Goal: Task Accomplishment & Management: Manage account settings

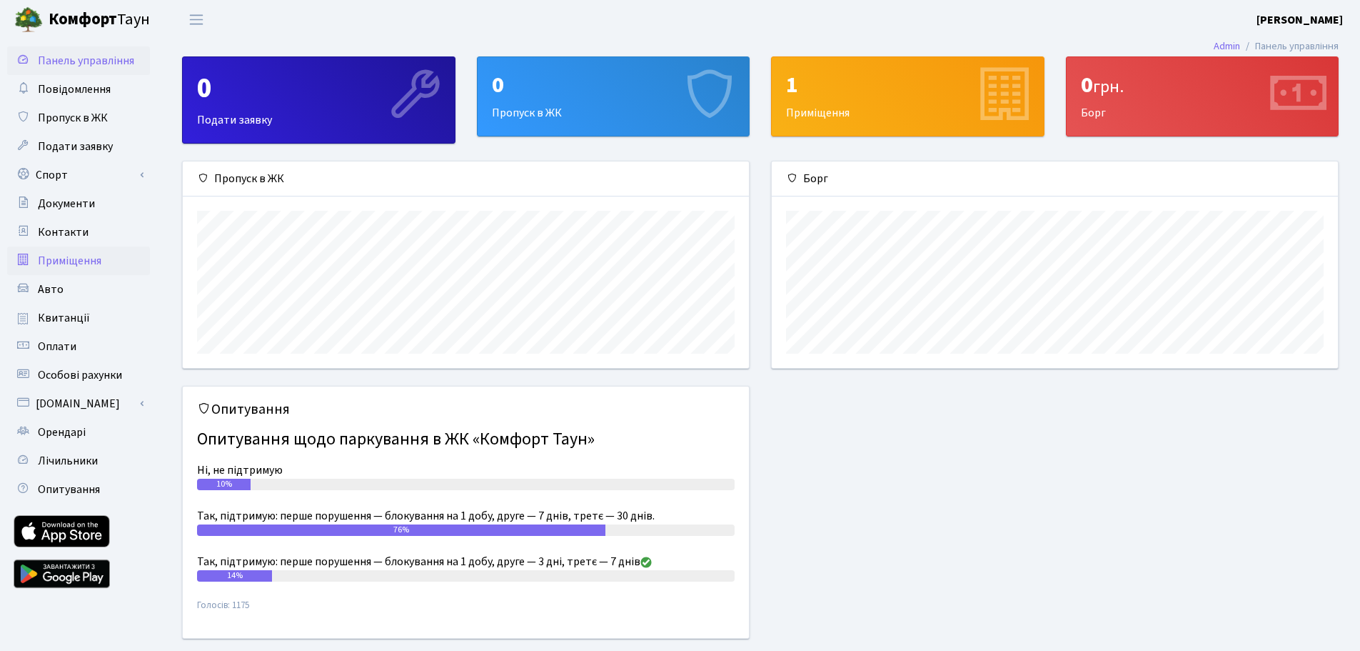
scroll to position [206, 566]
click at [105, 124] on span "Пропуск в ЖК" at bounding box center [73, 118] width 70 height 16
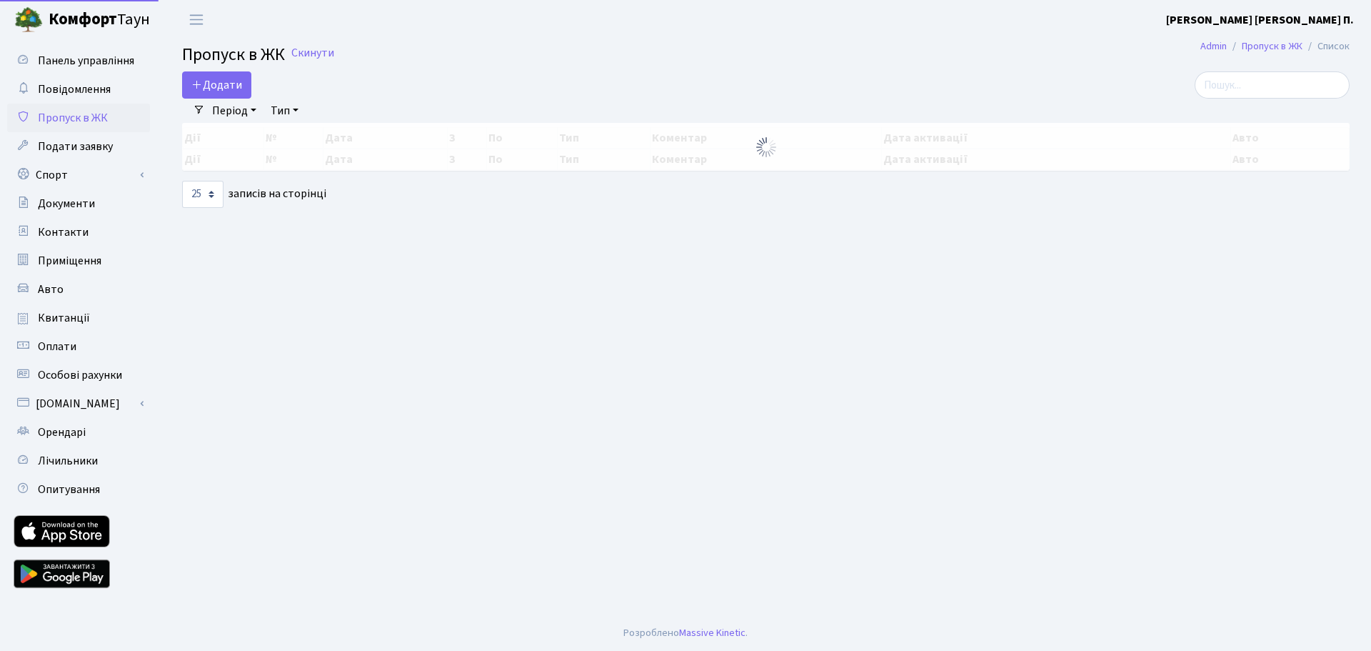
select select "25"
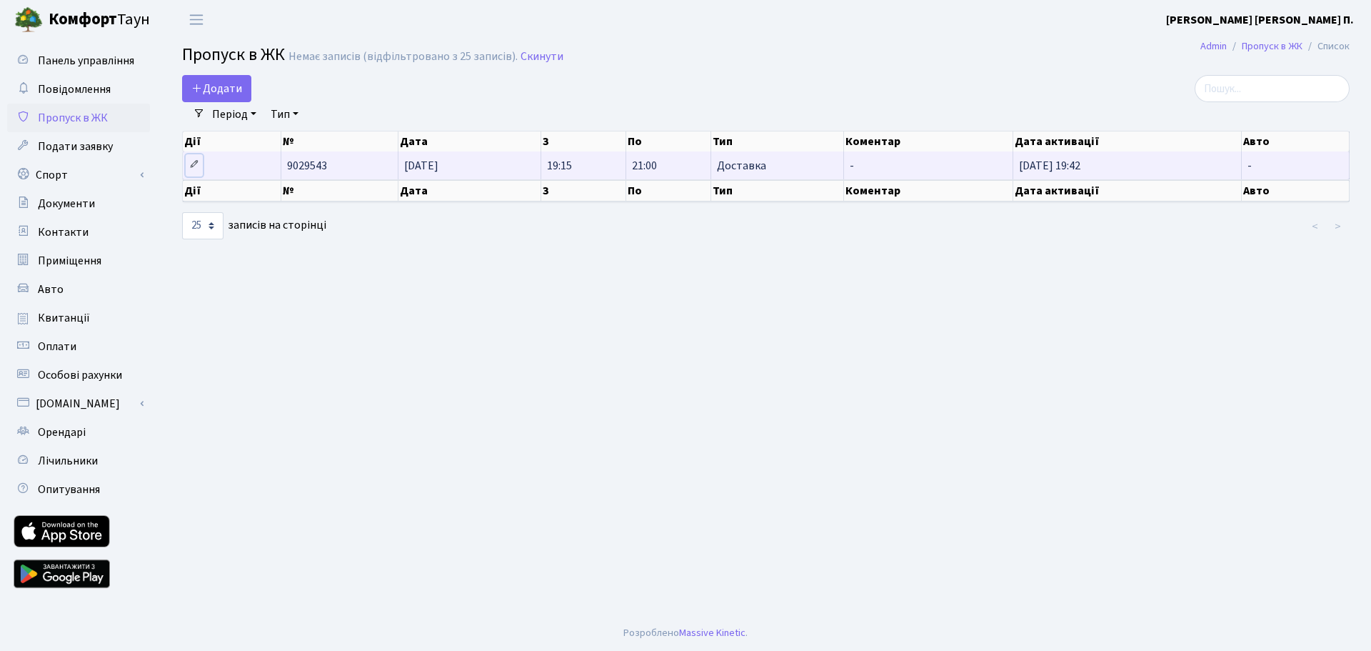
click at [194, 164] on icon at bounding box center [194, 164] width 10 height 10
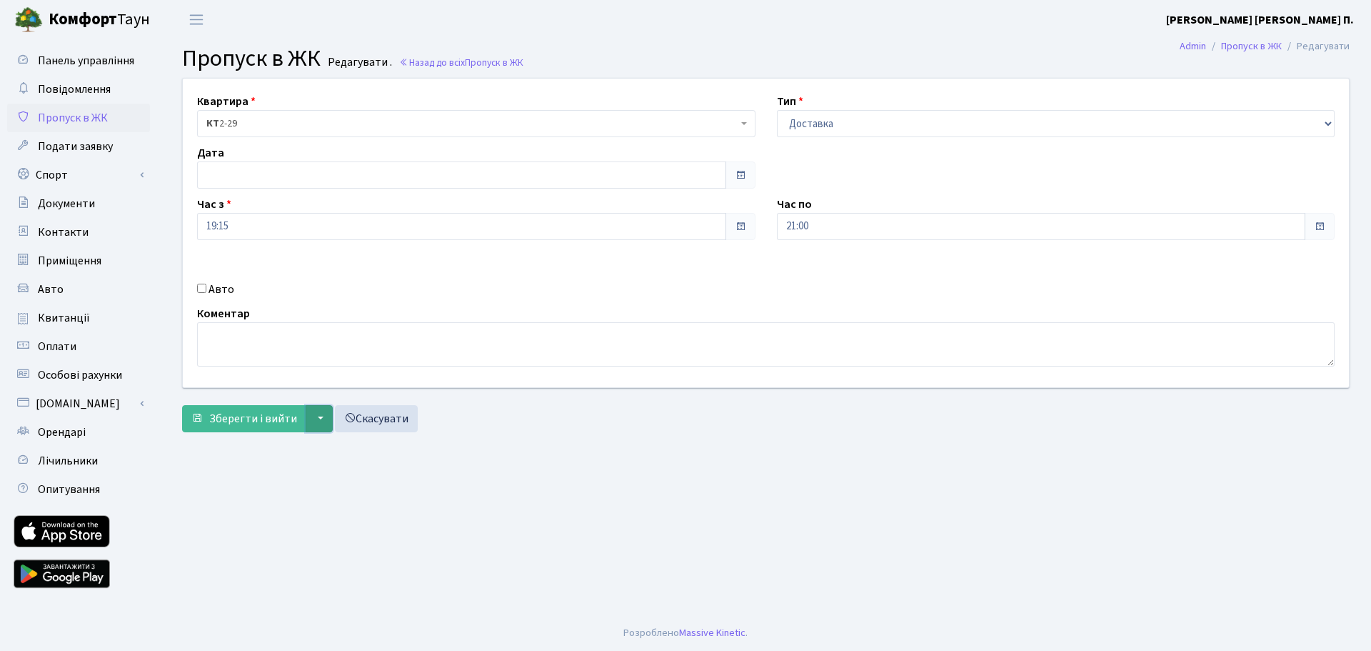
click at [322, 418] on button "▼" at bounding box center [319, 418] width 27 height 27
click at [74, 117] on span "Пропуск в ЖК" at bounding box center [73, 118] width 70 height 16
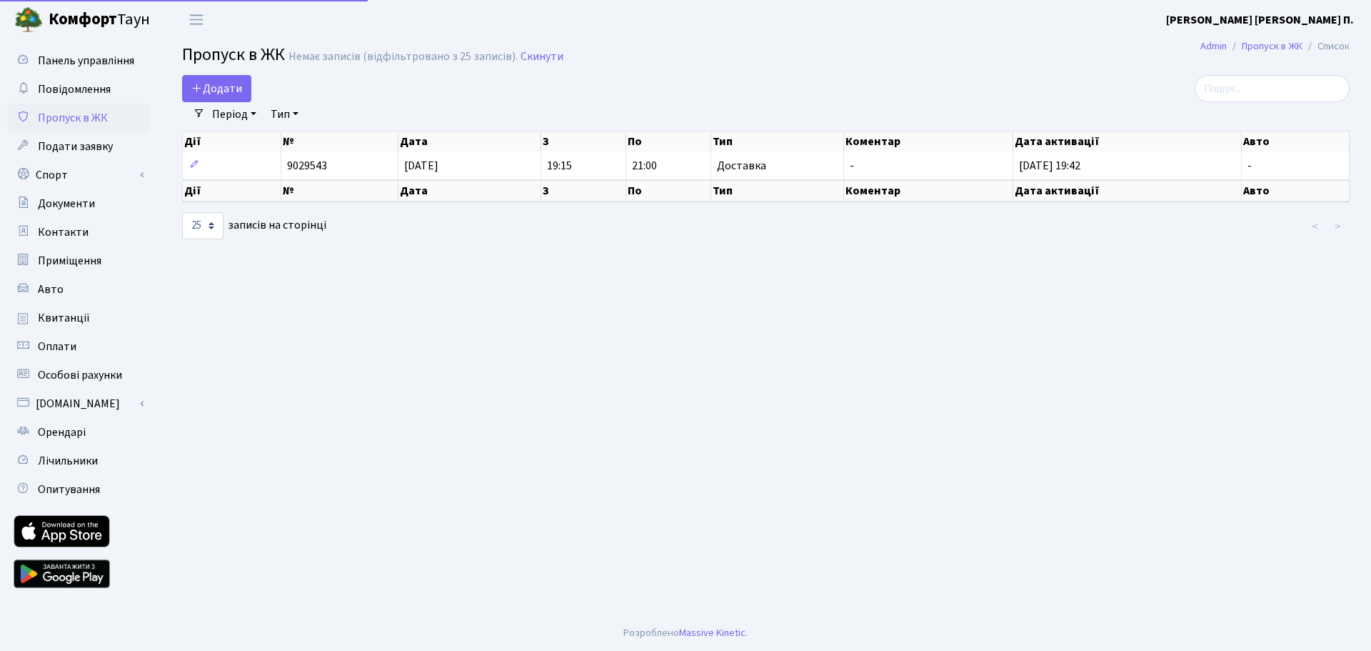
select select "25"
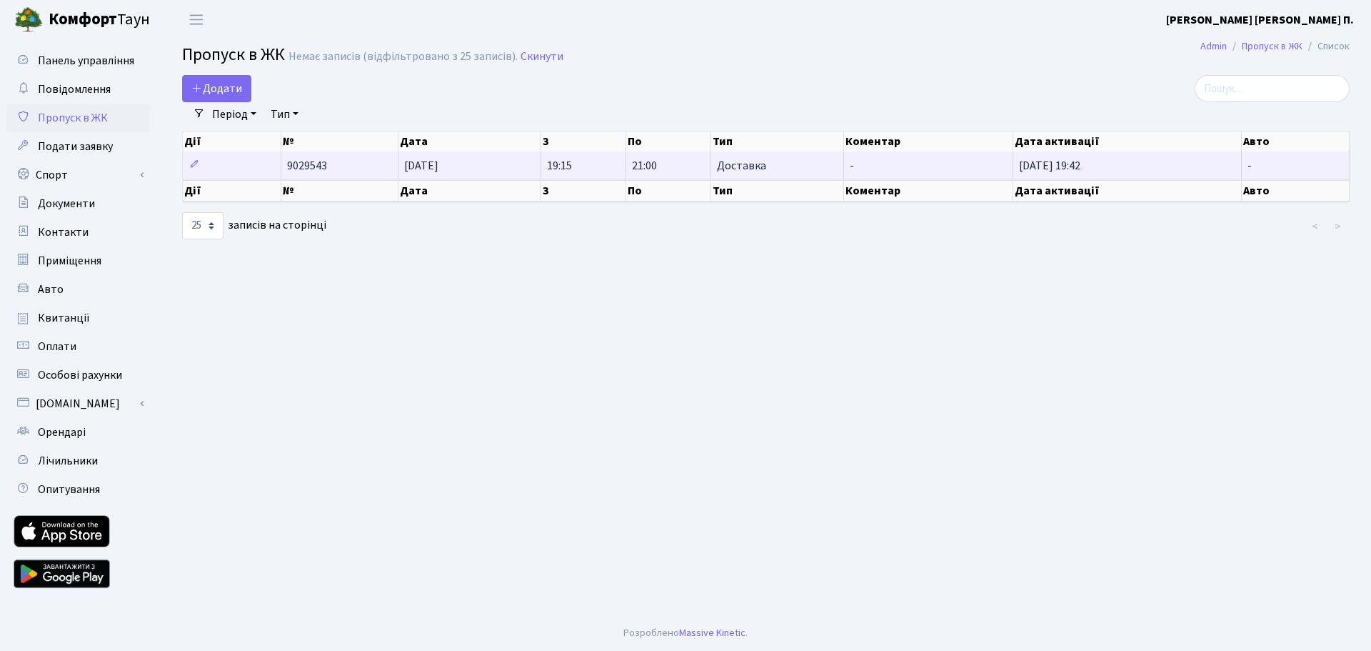
click at [1317, 167] on td "-" at bounding box center [1296, 165] width 108 height 28
drag, startPoint x: 1300, startPoint y: 168, endPoint x: 428, endPoint y: 164, distance: 871.9
click at [428, 164] on span "30.09.2025" at bounding box center [421, 166] width 34 height 16
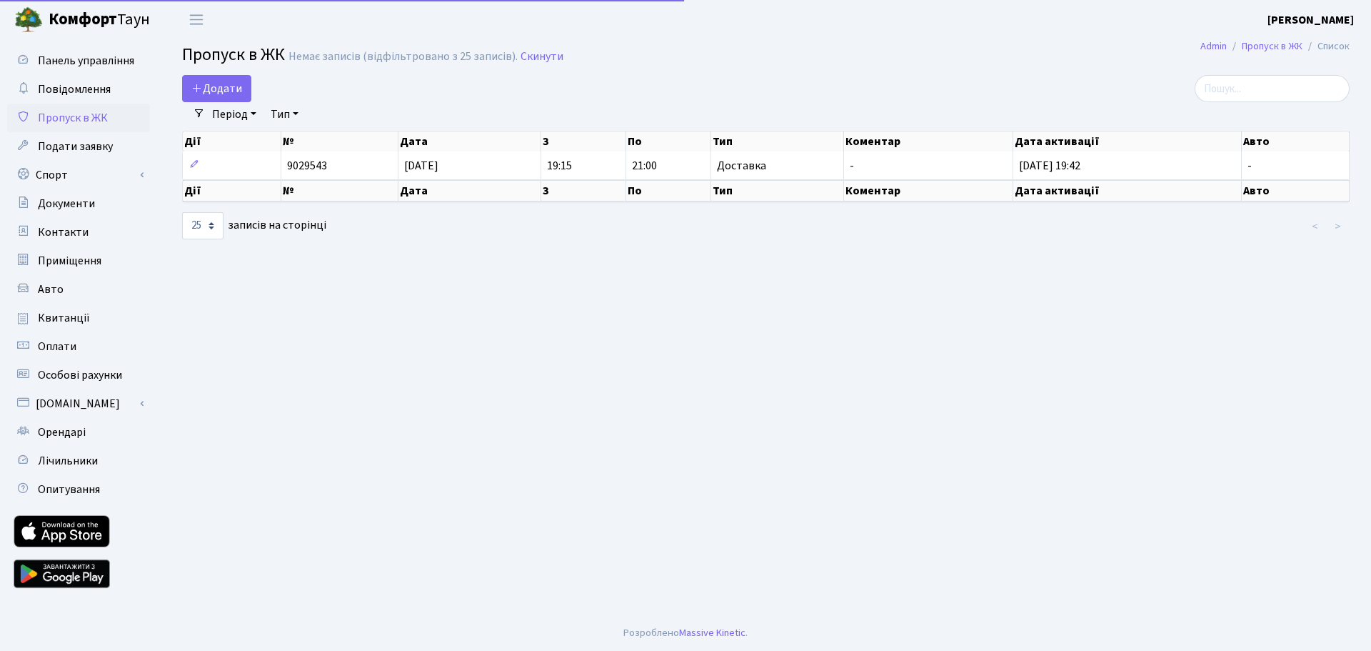
select select "25"
click at [288, 114] on link "Тип" at bounding box center [284, 114] width 39 height 24
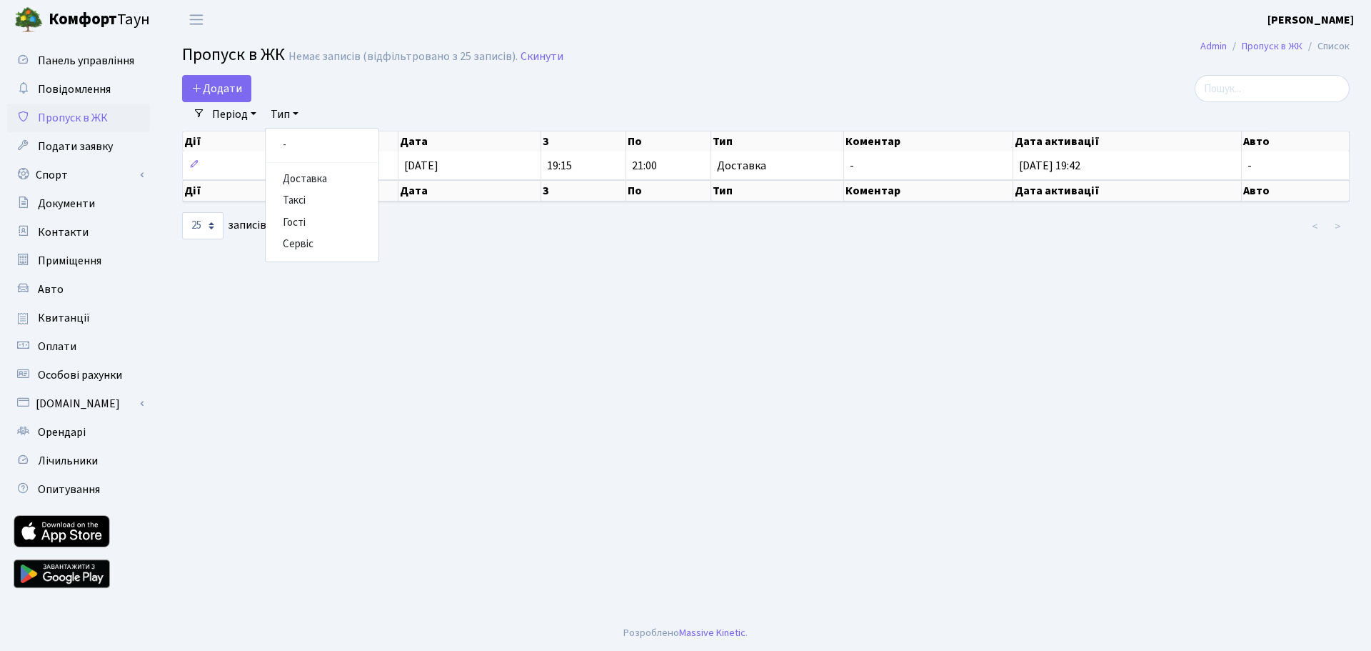
click at [216, 119] on link "Період" at bounding box center [234, 114] width 56 height 24
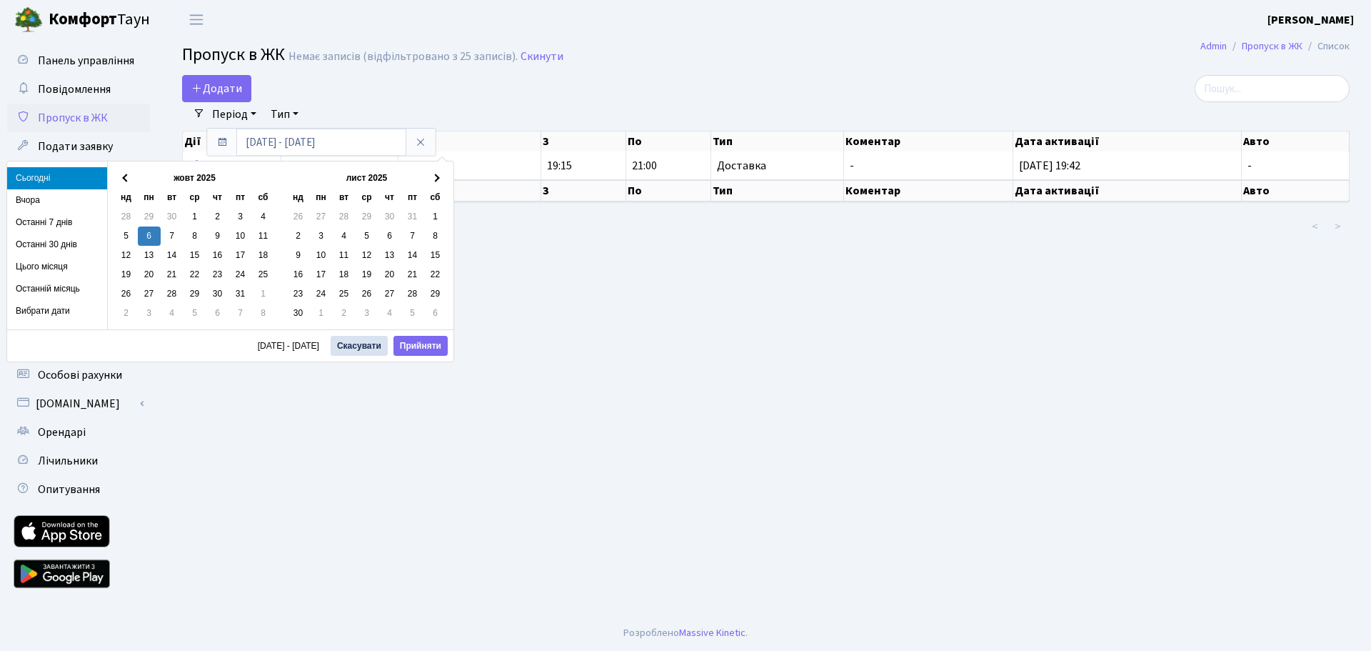
click at [684, 286] on main "Admin Пропуск в ЖК Список Пропуск в ЖК Немає записів (відфільтровано з 25 запис…" at bounding box center [766, 327] width 1210 height 576
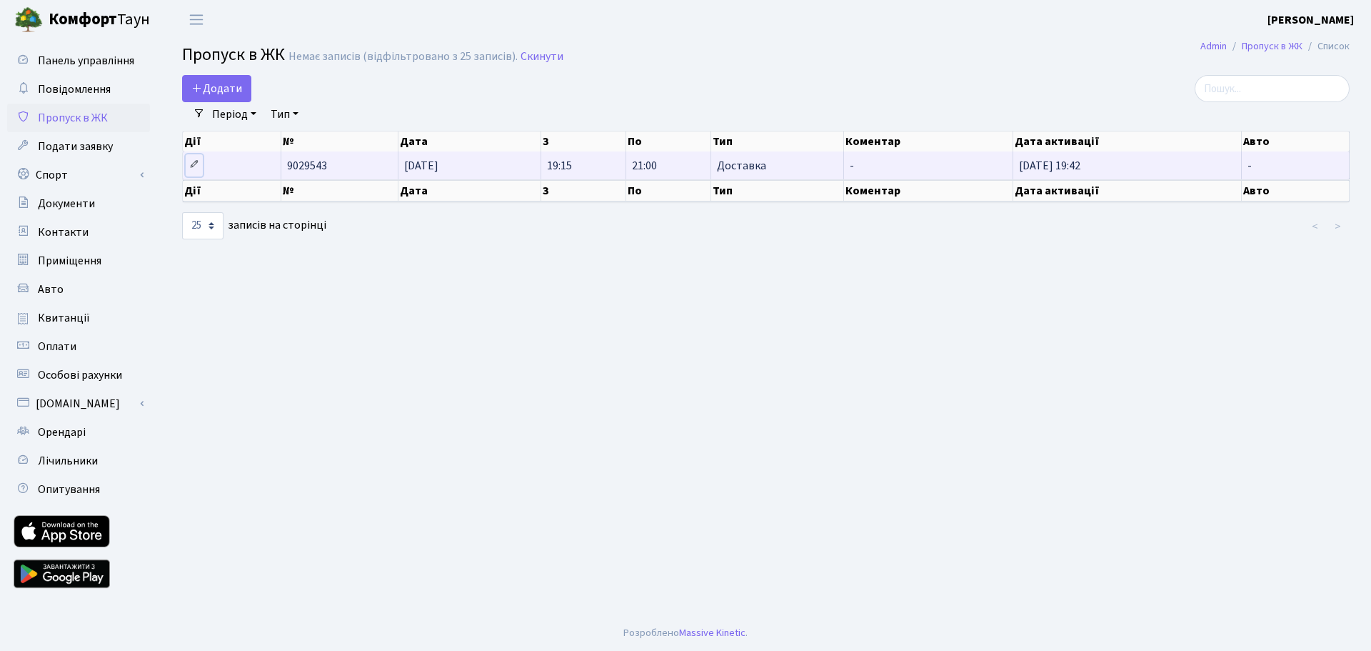
click at [190, 166] on icon at bounding box center [194, 164] width 10 height 10
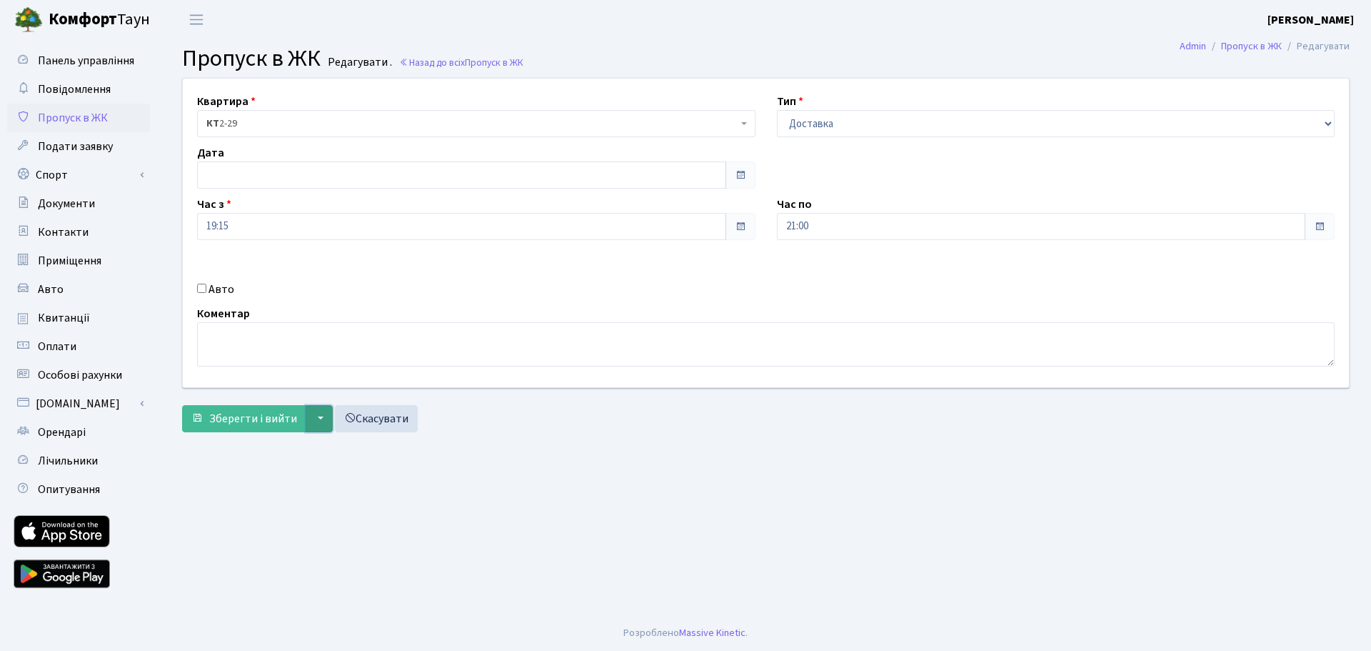
click at [312, 420] on button "▼" at bounding box center [319, 418] width 27 height 27
click at [671, 546] on main "Admin Пропуск в ЖК Редагувати Пропуск в ЖК Редагувати . Назад до всіх Пропуск в…" at bounding box center [766, 327] width 1210 height 576
click at [296, 181] on input "text" at bounding box center [461, 174] width 529 height 27
click at [322, 426] on button "▼" at bounding box center [319, 418] width 27 height 27
click at [371, 511] on main "Admin Пропуск в ЖК Редагувати Пропуск в ЖК Редагувати . Назад до всіх Пропуск в…" at bounding box center [766, 327] width 1210 height 576
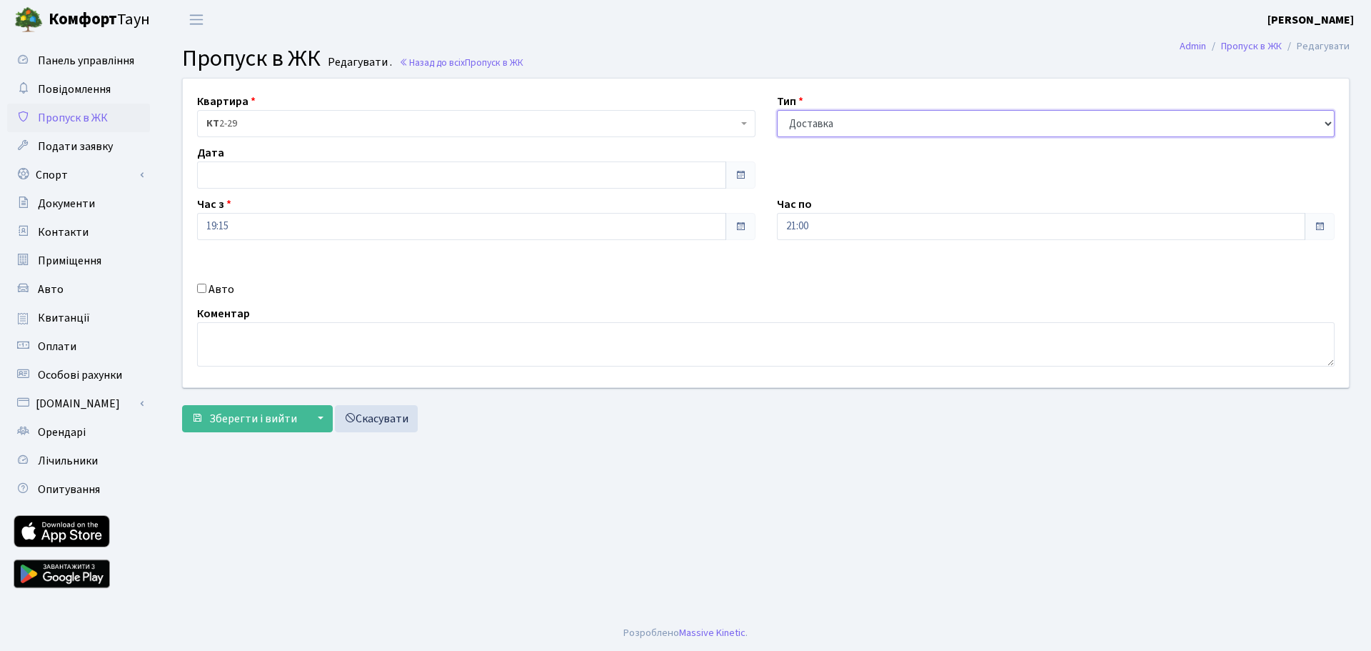
click at [898, 126] on select "- Доставка Таксі Гості Сервіс" at bounding box center [1056, 123] width 558 height 27
click at [91, 121] on span "Пропуск в ЖК" at bounding box center [73, 118] width 70 height 16
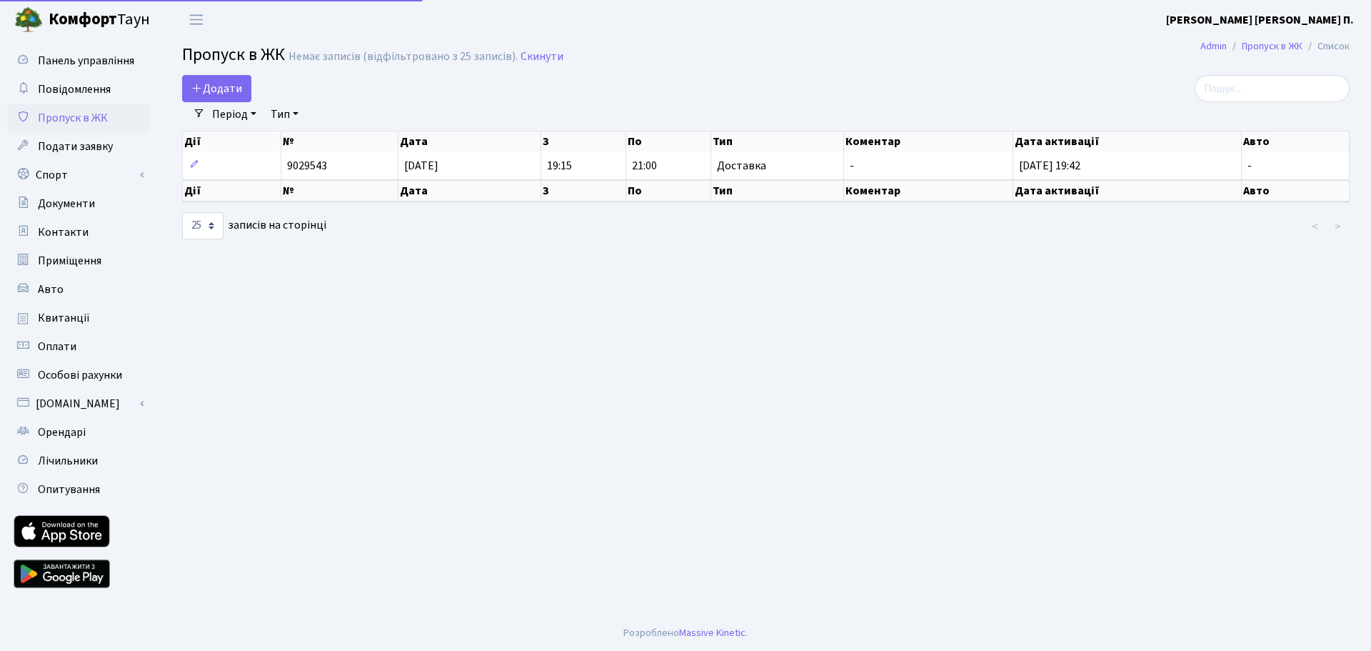
select select "25"
click at [534, 58] on link "Скинути" at bounding box center [542, 57] width 43 height 14
select select "25"
click at [219, 89] on span "Додати" at bounding box center [216, 89] width 51 height 16
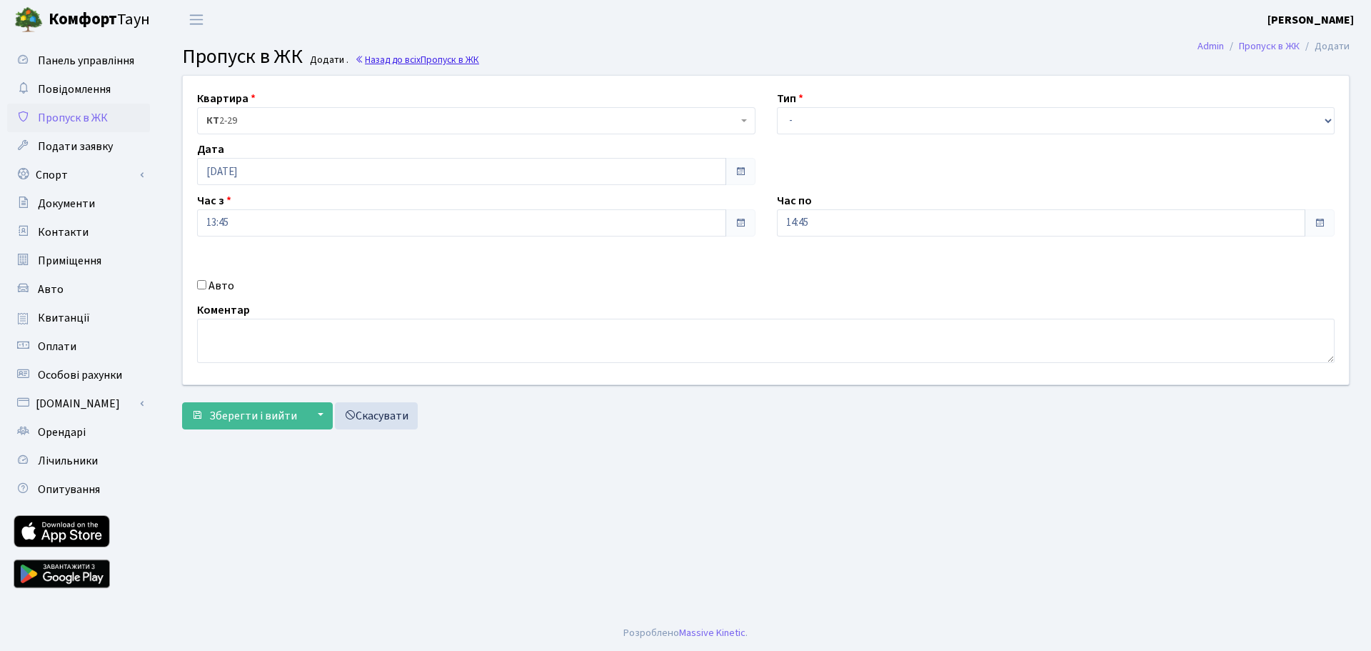
click at [367, 58] on link "Назад до всіх Пропуск в ЖК" at bounding box center [417, 60] width 124 height 14
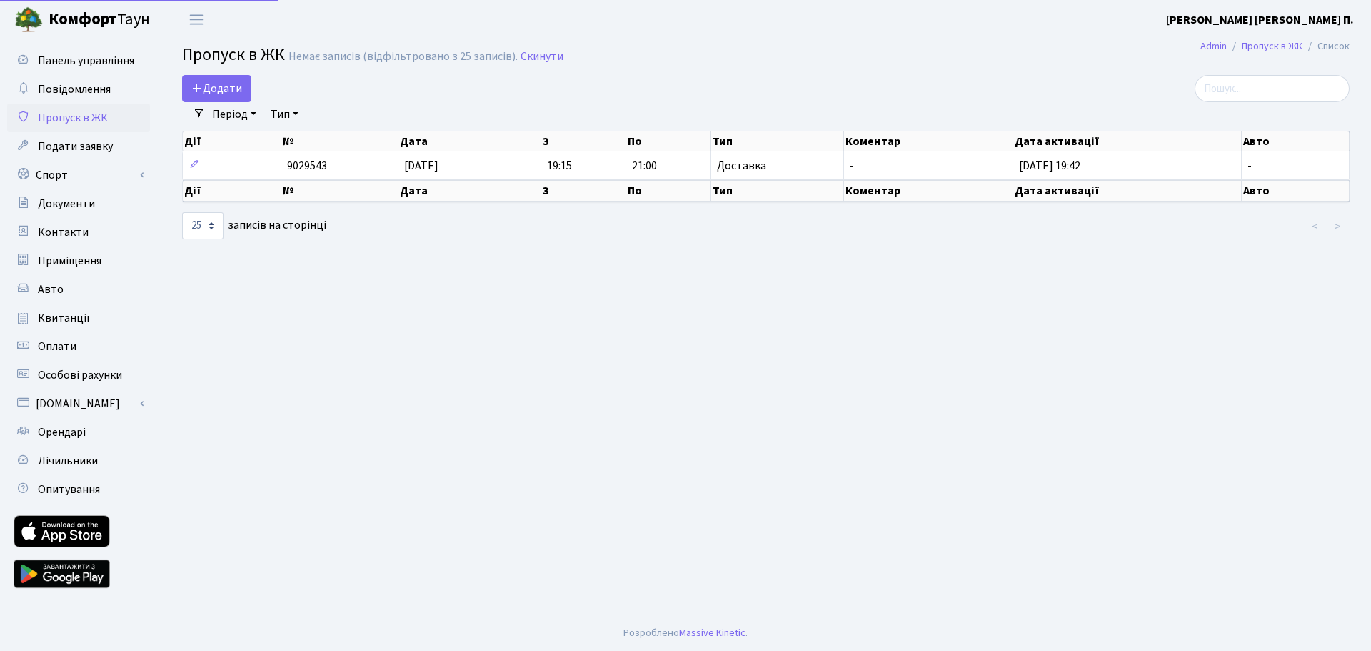
select select "25"
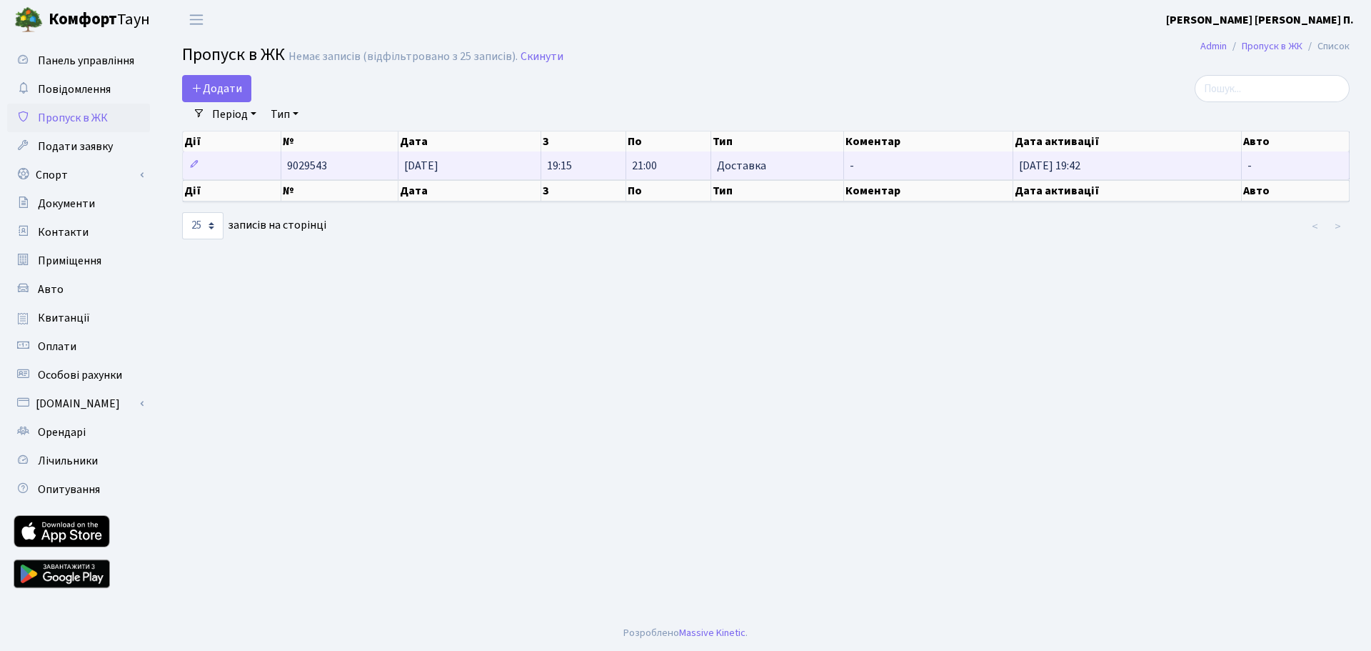
click at [1259, 169] on td "-" at bounding box center [1296, 165] width 108 height 28
click at [1063, 169] on span "[DATE] 19:42" at bounding box center [1049, 166] width 61 height 16
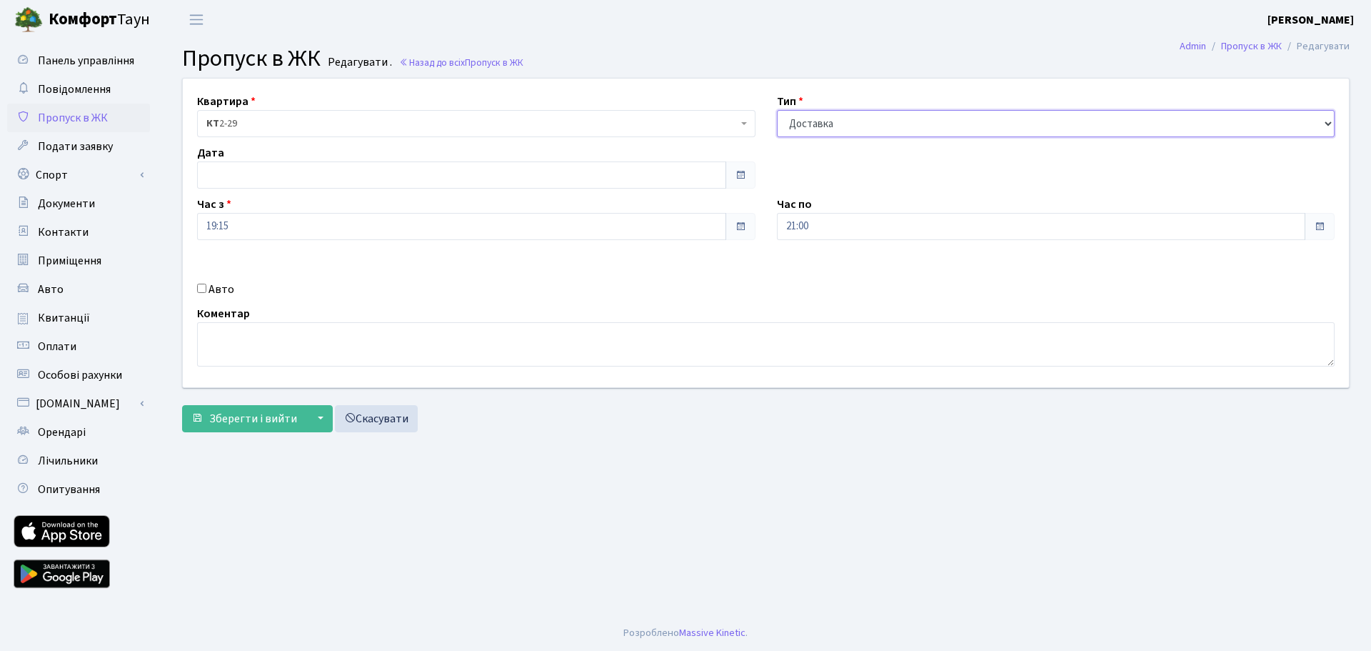
click at [883, 121] on select "- Доставка Таксі Гості Сервіс" at bounding box center [1056, 123] width 558 height 27
select select
click at [777, 110] on select "- Доставка Таксі Гості Сервіс" at bounding box center [1056, 123] width 558 height 27
click at [829, 227] on input "21:00" at bounding box center [1041, 226] width 529 height 27
click at [874, 192] on div "Квартира <b>КТ</b>&nbsp;&nbsp;&nbsp;&nbsp;2-29 КТ 2-29 Тип - Доставка Таксі Гос…" at bounding box center [765, 233] width 1187 height 308
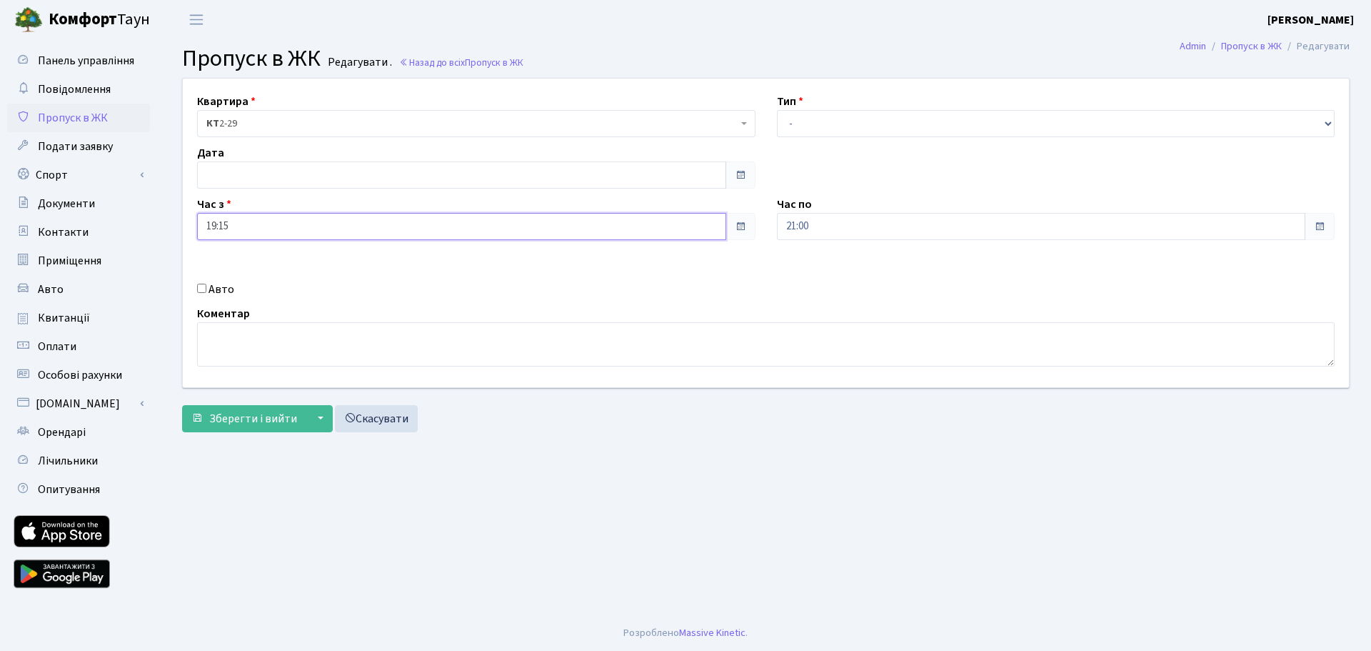
click at [265, 236] on input "19:15" at bounding box center [461, 226] width 529 height 27
click at [497, 296] on div "Авто" at bounding box center [476, 289] width 580 height 17
click at [271, 422] on span "Зберегти і вийти" at bounding box center [253, 419] width 88 height 16
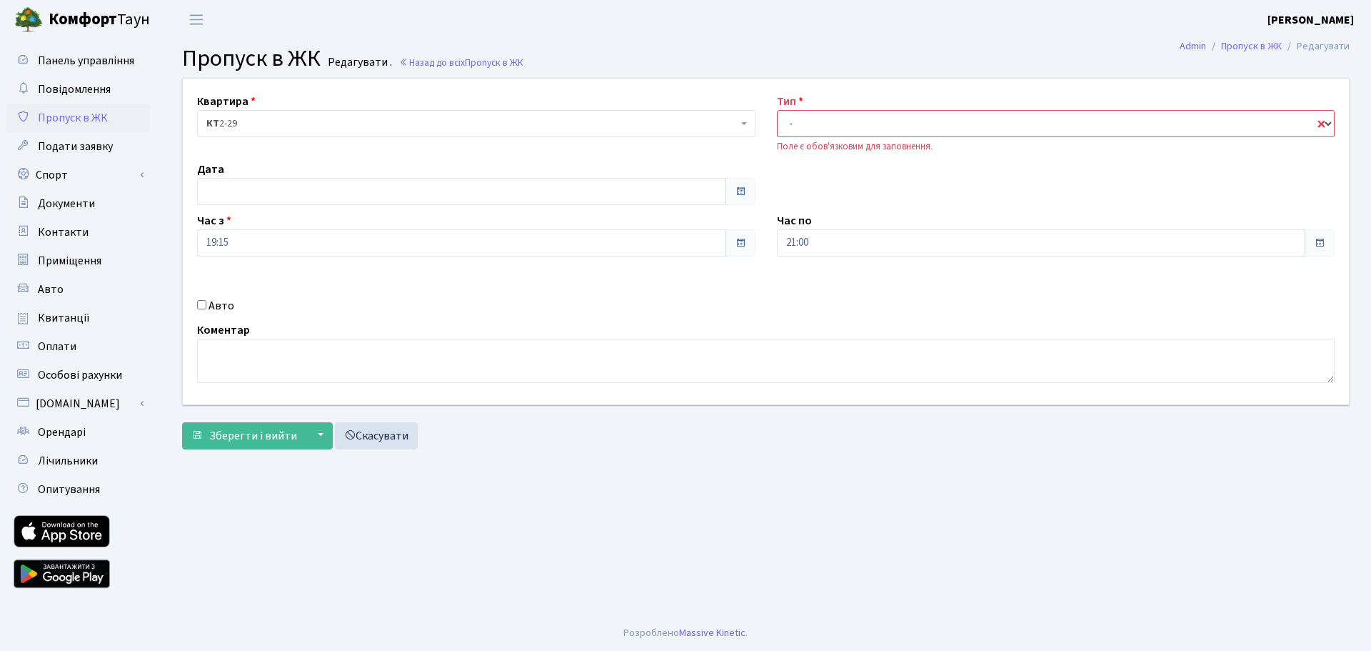
click at [1315, 125] on select "- Доставка Таксі Гості Сервіс" at bounding box center [1056, 123] width 558 height 27
select select "1"
click at [777, 110] on select "- Доставка Таксі Гості Сервіс" at bounding box center [1056, 123] width 558 height 27
click at [278, 436] on span "Зберегти і вийти" at bounding box center [253, 436] width 88 height 16
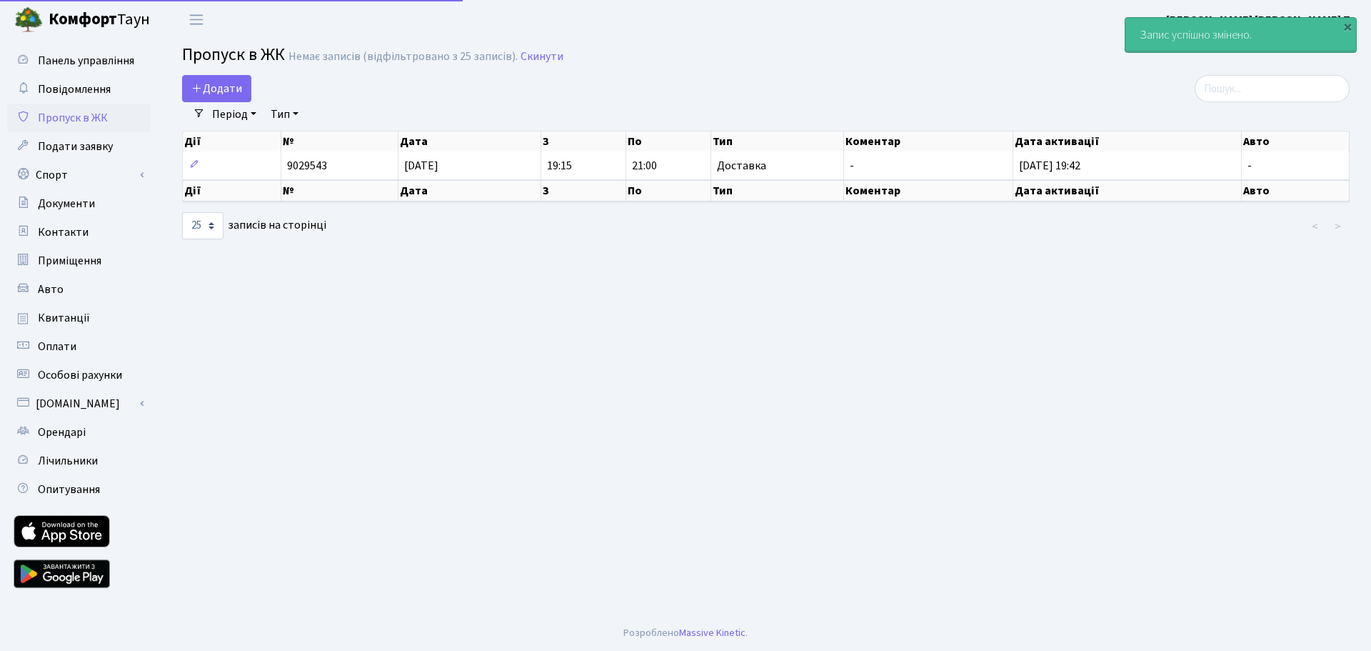
select select "25"
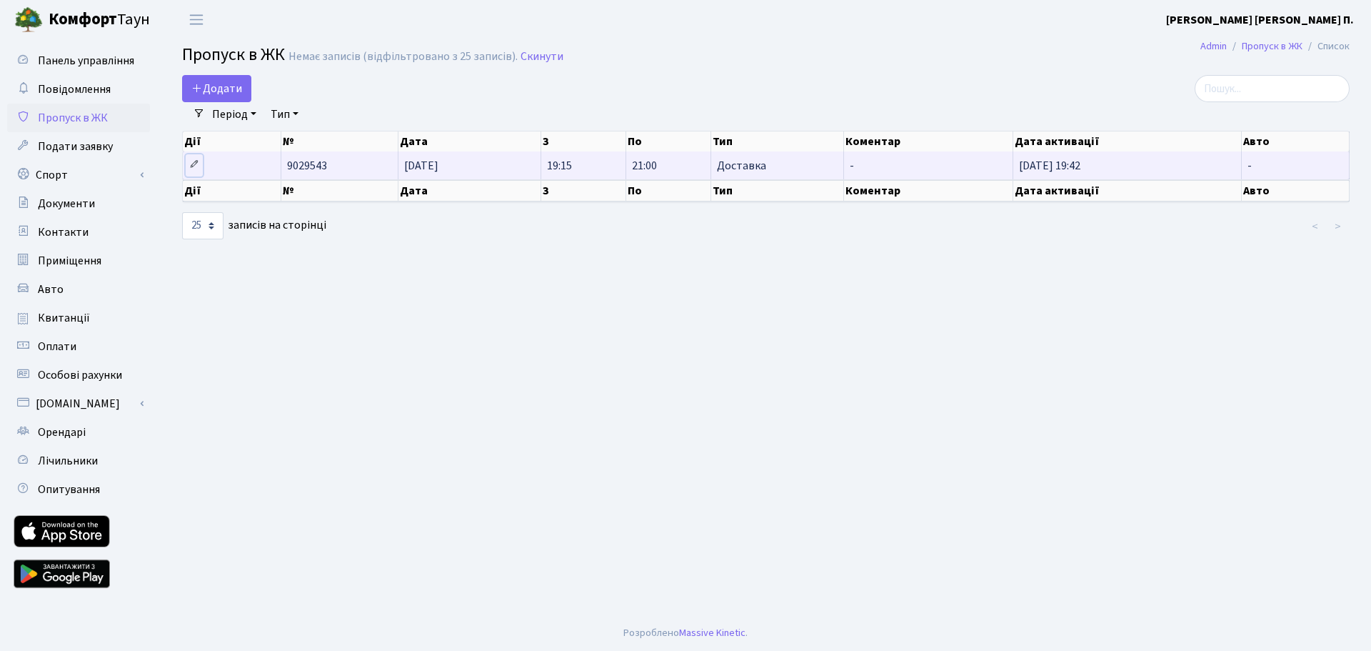
drag, startPoint x: 325, startPoint y: 169, endPoint x: 191, endPoint y: 163, distance: 133.7
click at [191, 163] on icon at bounding box center [194, 164] width 10 height 10
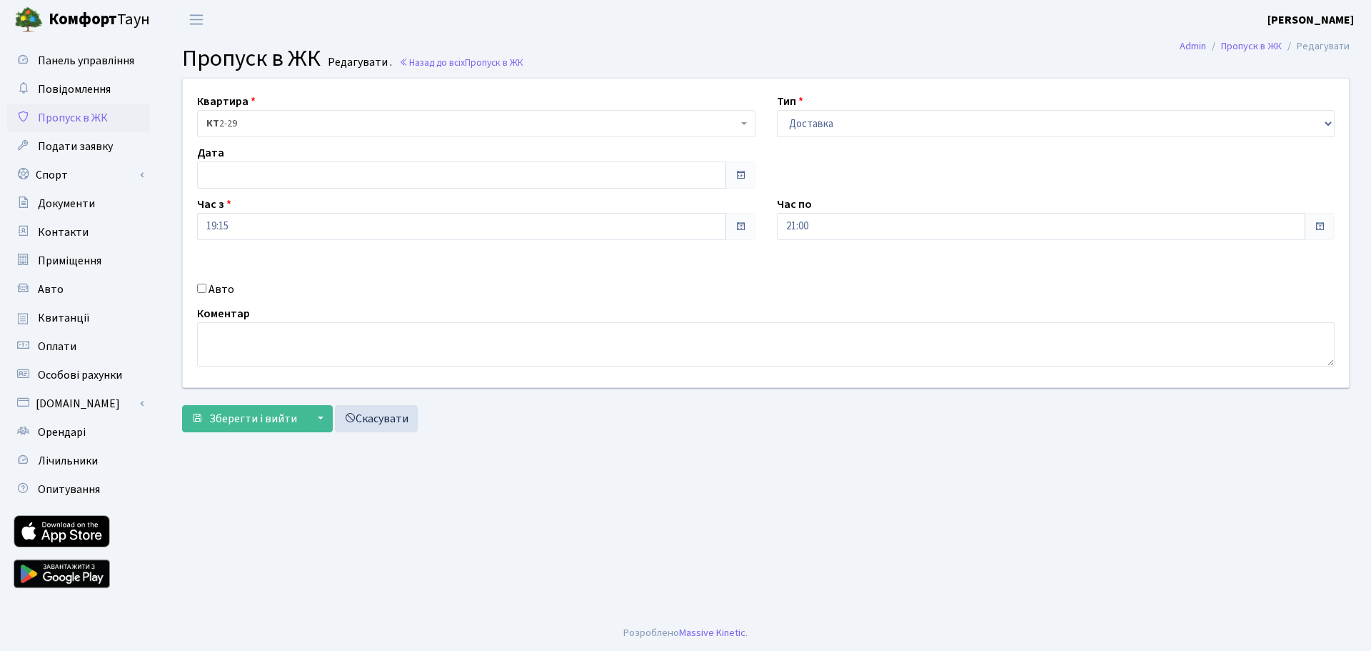
click at [1328, 50] on li "Редагувати" at bounding box center [1316, 47] width 68 height 16
click at [1252, 47] on link "Пропуск в ЖК" at bounding box center [1251, 46] width 61 height 15
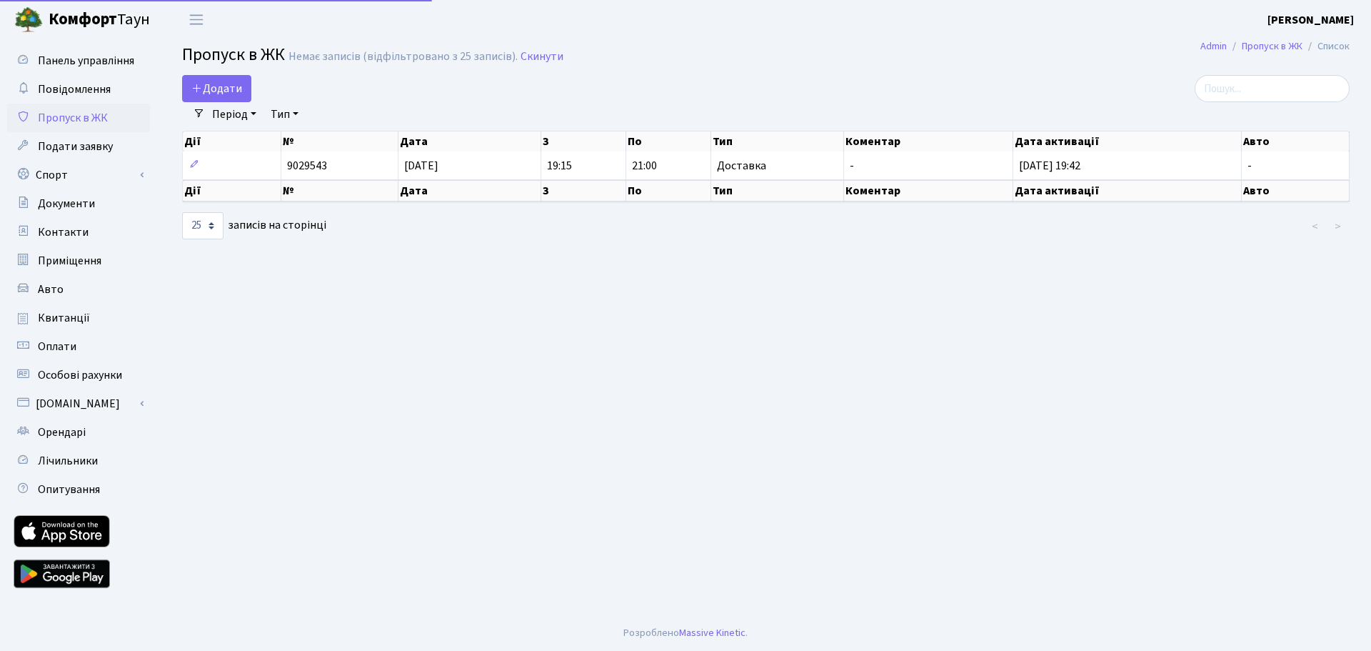
select select "25"
drag, startPoint x: 1265, startPoint y: 166, endPoint x: 755, endPoint y: 354, distance: 542.7
click at [755, 354] on main "Admin Пропуск в ЖК Список Пропуск в ЖК Немає записів (відфільтровано з 25 запис…" at bounding box center [766, 327] width 1210 height 576
click at [258, 114] on link "Період" at bounding box center [234, 114] width 56 height 24
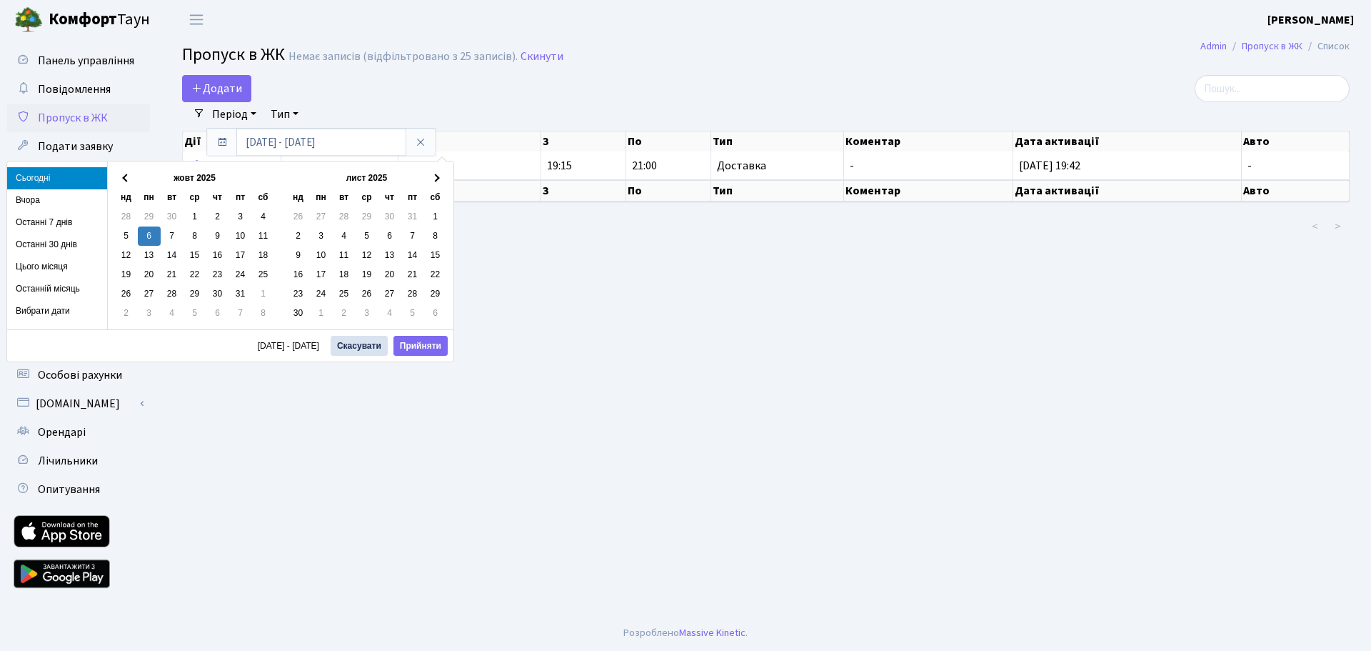
click at [286, 115] on link "Тип" at bounding box center [284, 114] width 39 height 24
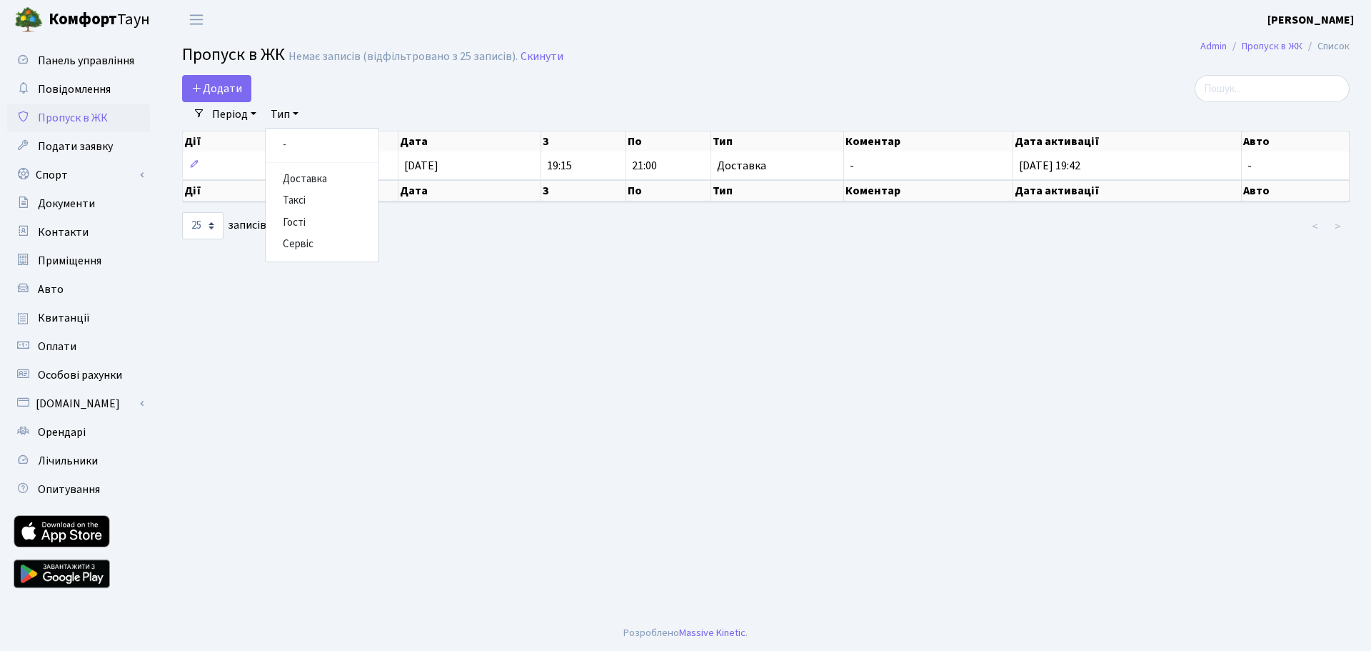
click at [353, 101] on div "Додати" at bounding box center [567, 88] width 771 height 27
click at [77, 300] on link "Авто" at bounding box center [78, 289] width 143 height 29
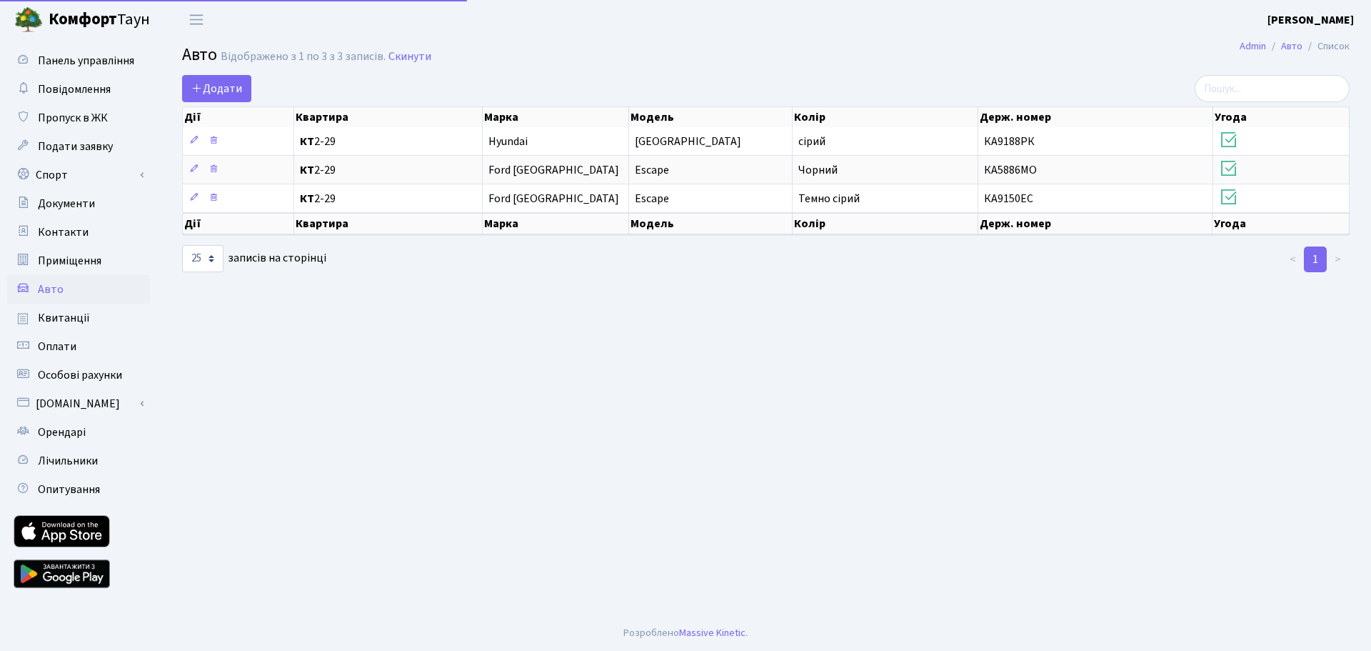
select select "25"
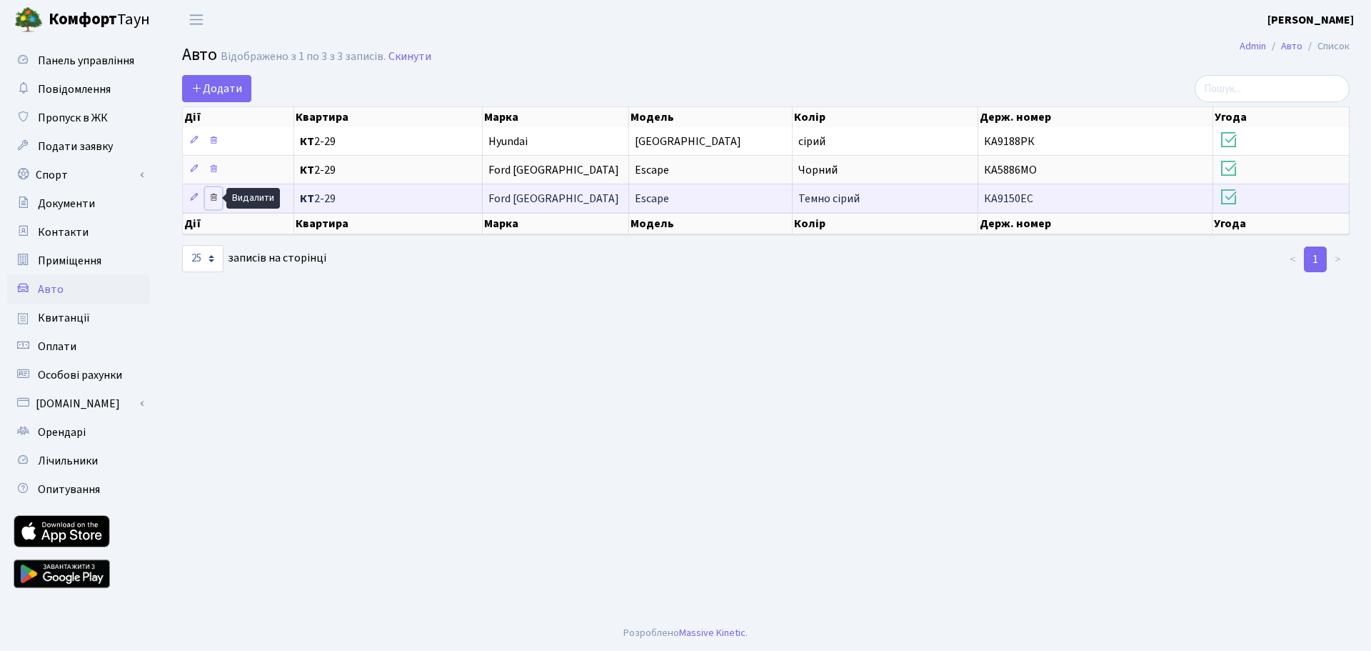
click at [214, 198] on icon at bounding box center [214, 197] width 10 height 10
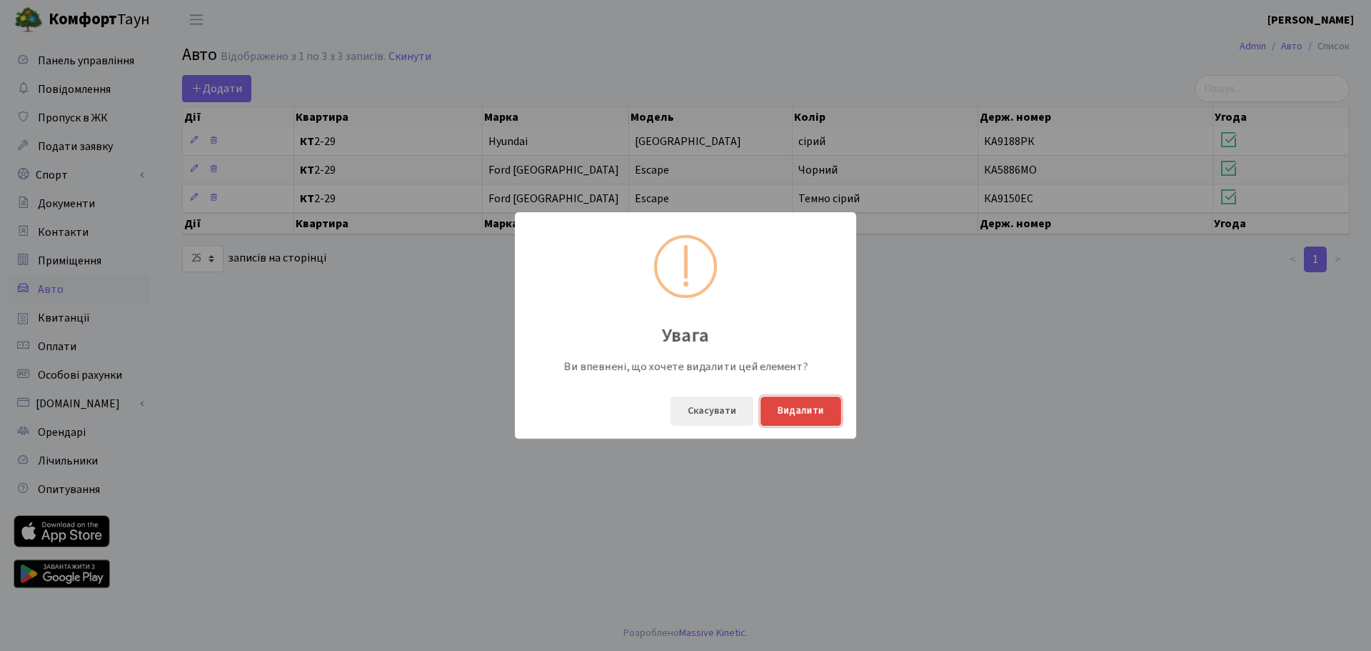
click at [813, 416] on button "Видалити" at bounding box center [800, 410] width 81 height 29
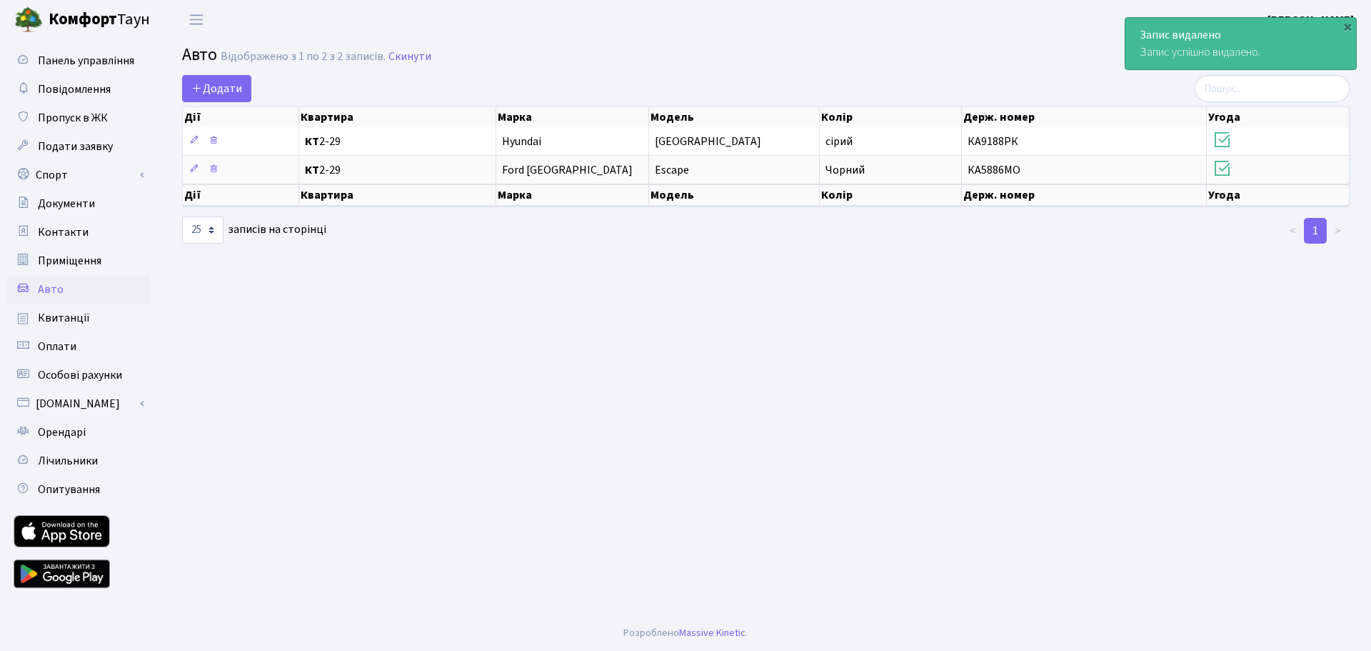
click at [352, 356] on main "Admin Авто Список Авто Відображено з 1 по 2 з 2 записів. Скинути Додати Дії Ква…" at bounding box center [766, 327] width 1210 height 576
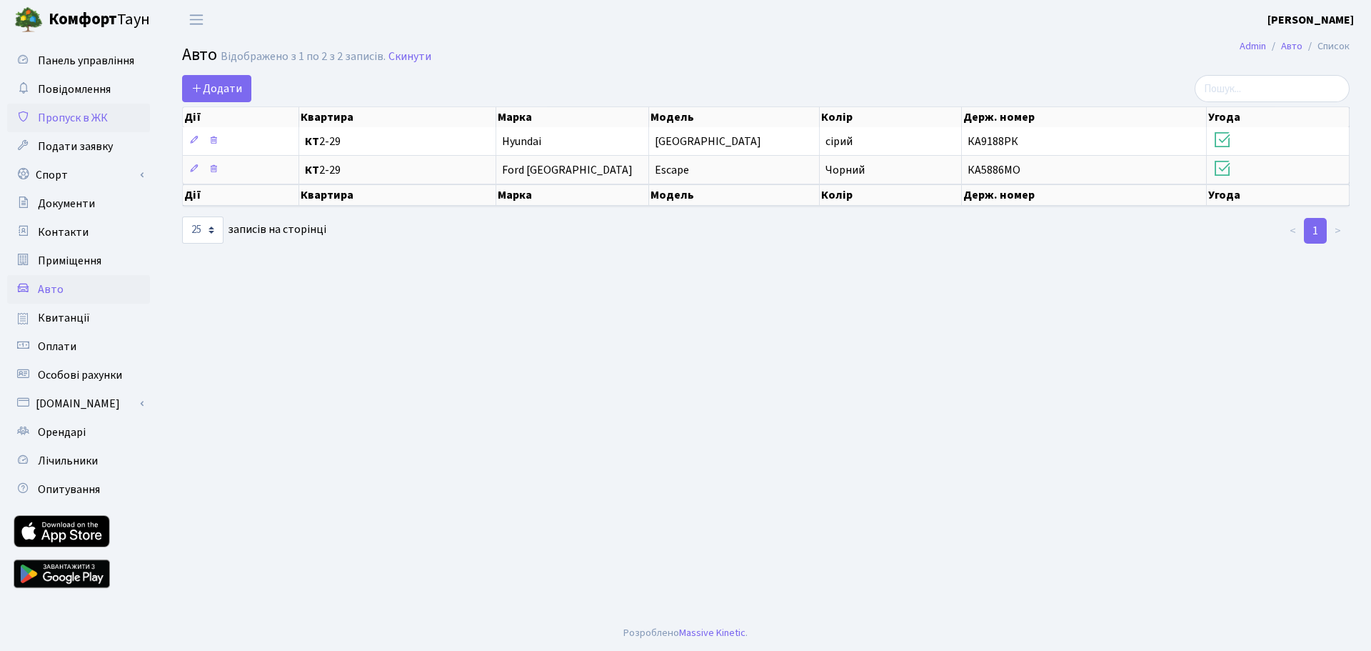
click at [87, 116] on span "Пропуск в ЖК" at bounding box center [73, 118] width 70 height 16
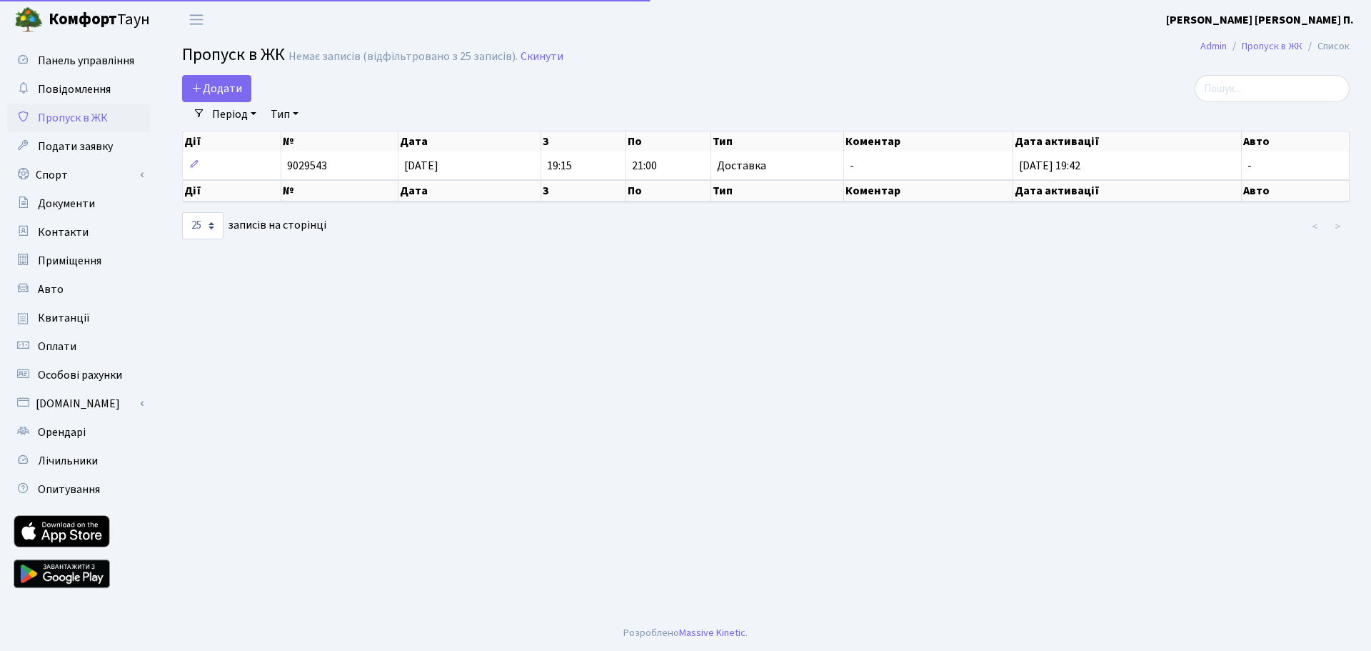
select select "25"
click at [92, 86] on span "Повідомлення" at bounding box center [74, 89] width 73 height 16
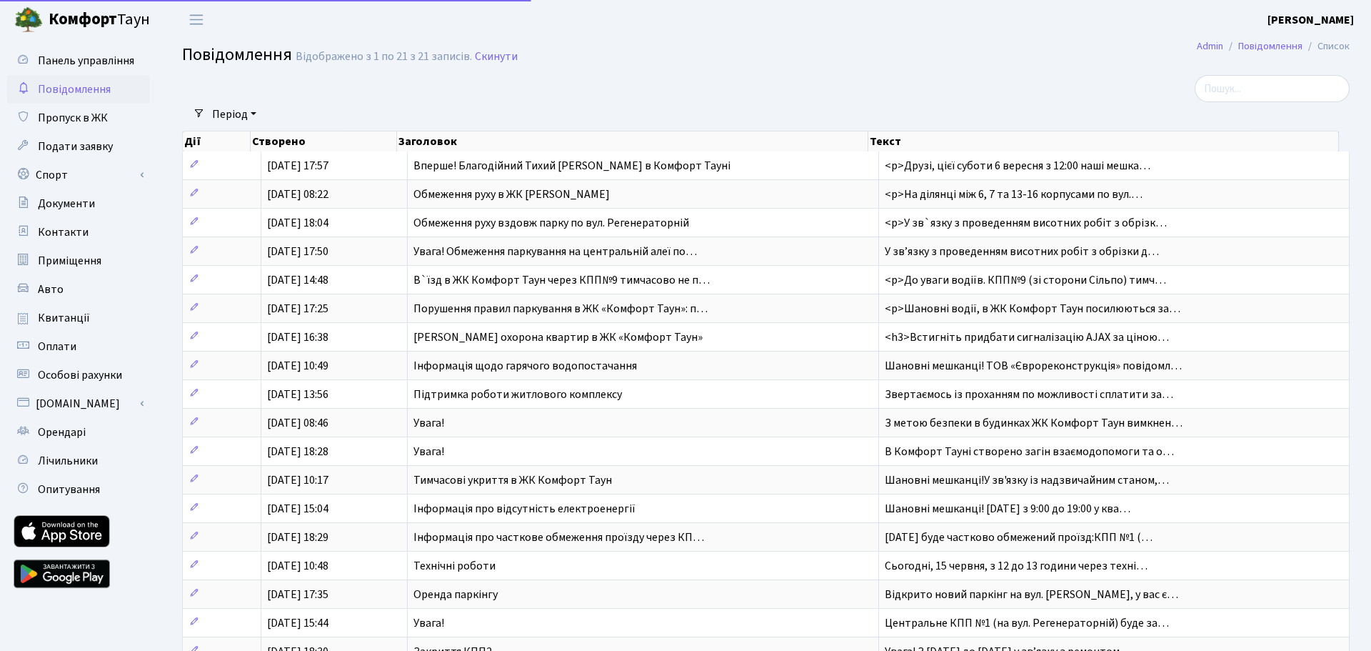
select select "25"
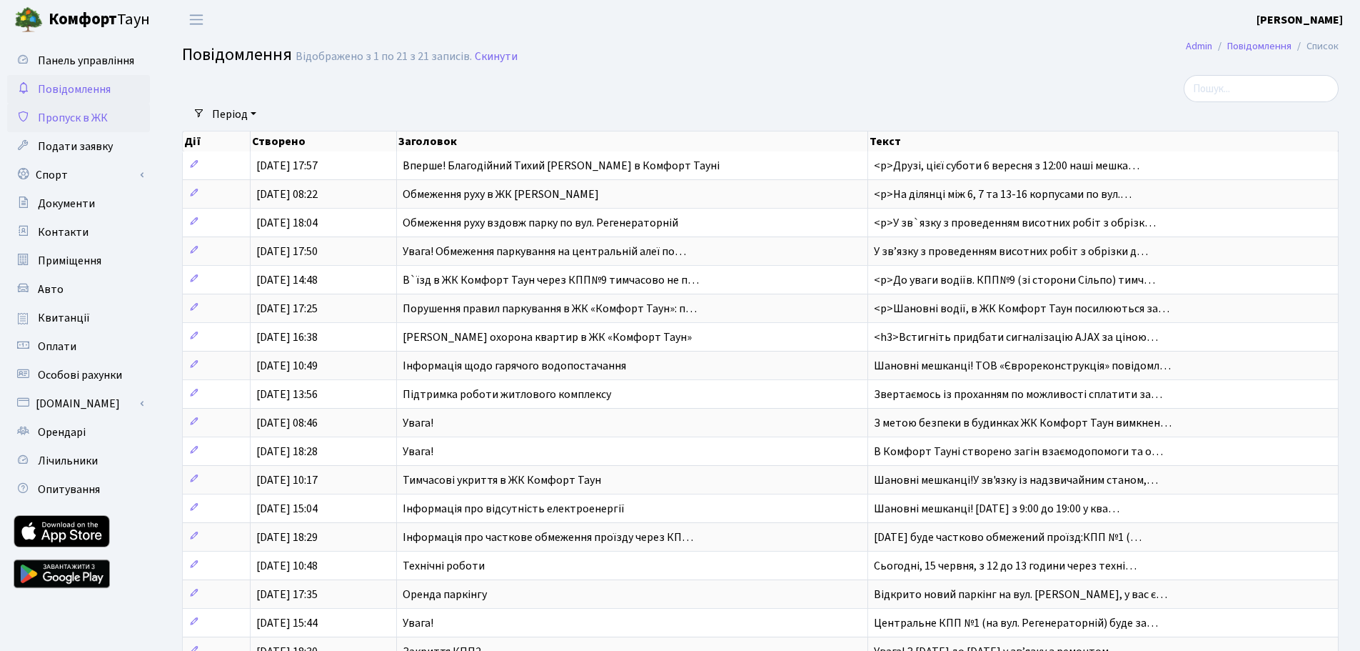
click at [84, 117] on span "Пропуск в ЖК" at bounding box center [73, 118] width 70 height 16
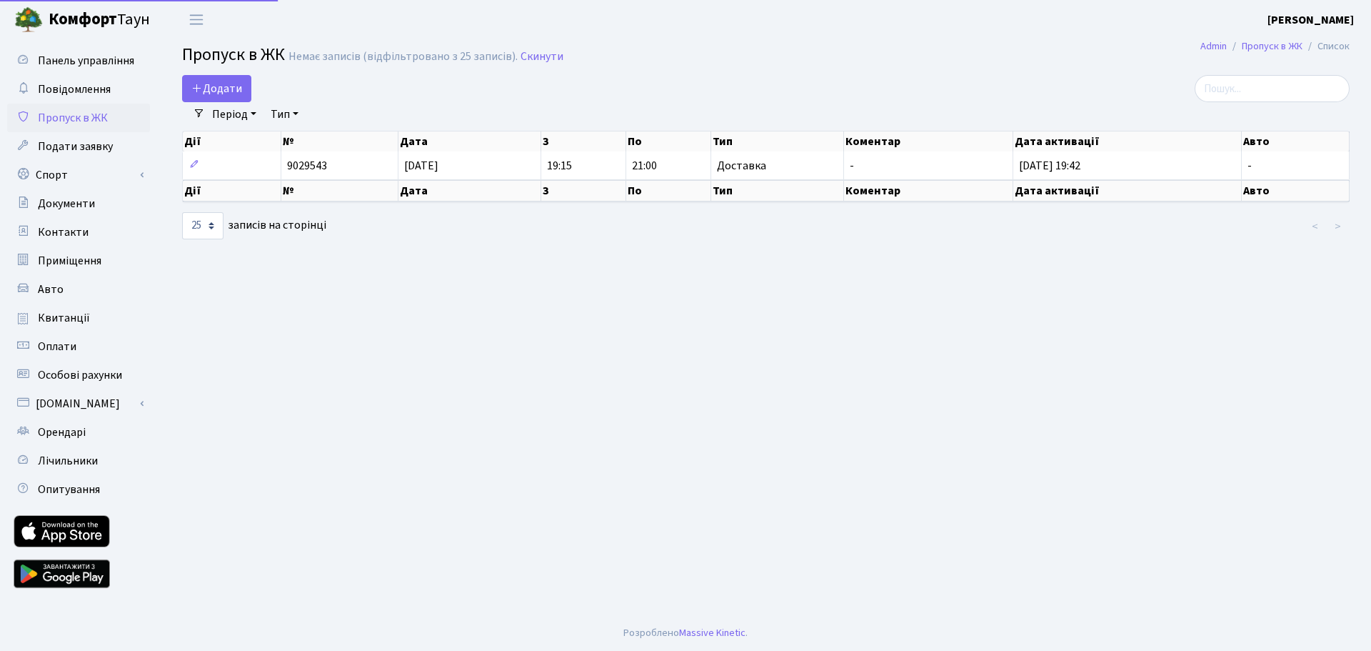
select select "25"
drag, startPoint x: 323, startPoint y: 171, endPoint x: 263, endPoint y: 367, distance: 205.5
click at [263, 367] on main "Admin Пропуск в ЖК Список Пропуск в ЖК Немає записів (відфільтровано з 25 запис…" at bounding box center [766, 327] width 1210 height 576
click at [356, 56] on div "Немає записів (відфільтровано з 25 записів)." at bounding box center [402, 57] width 229 height 14
click at [226, 89] on span "Додати" at bounding box center [216, 89] width 51 height 16
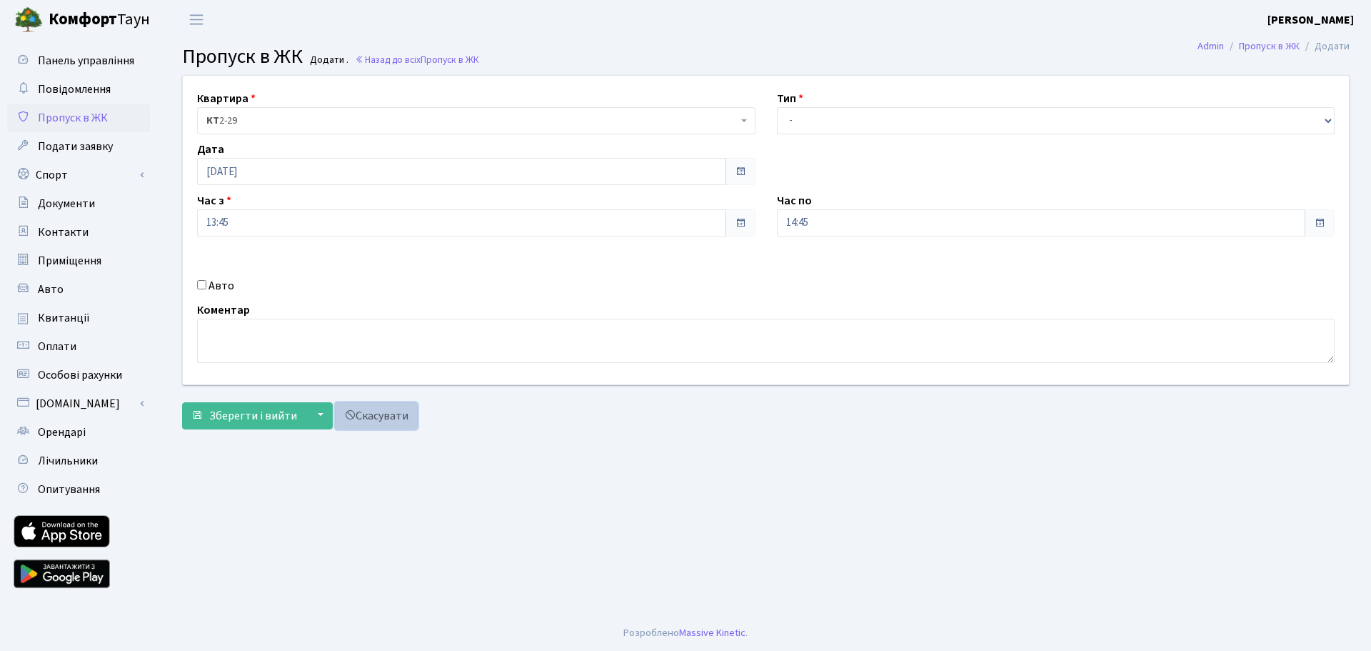
click at [387, 415] on link "Скасувати" at bounding box center [376, 415] width 83 height 27
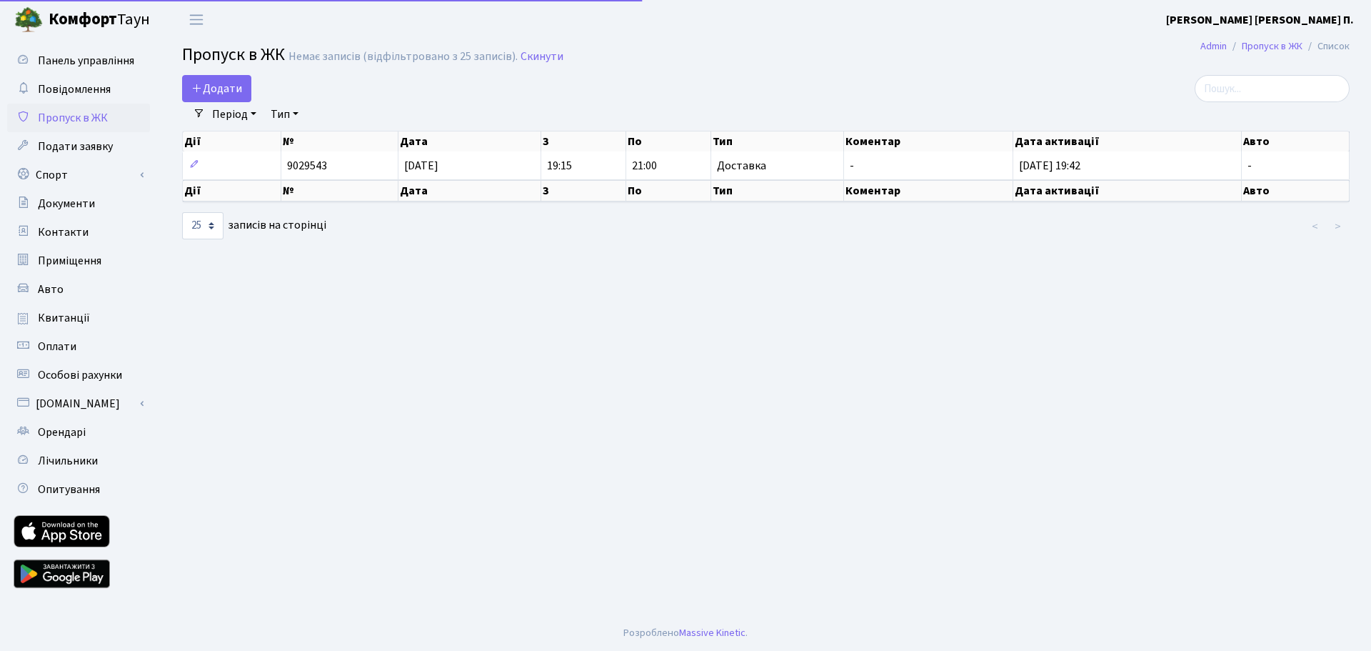
select select "25"
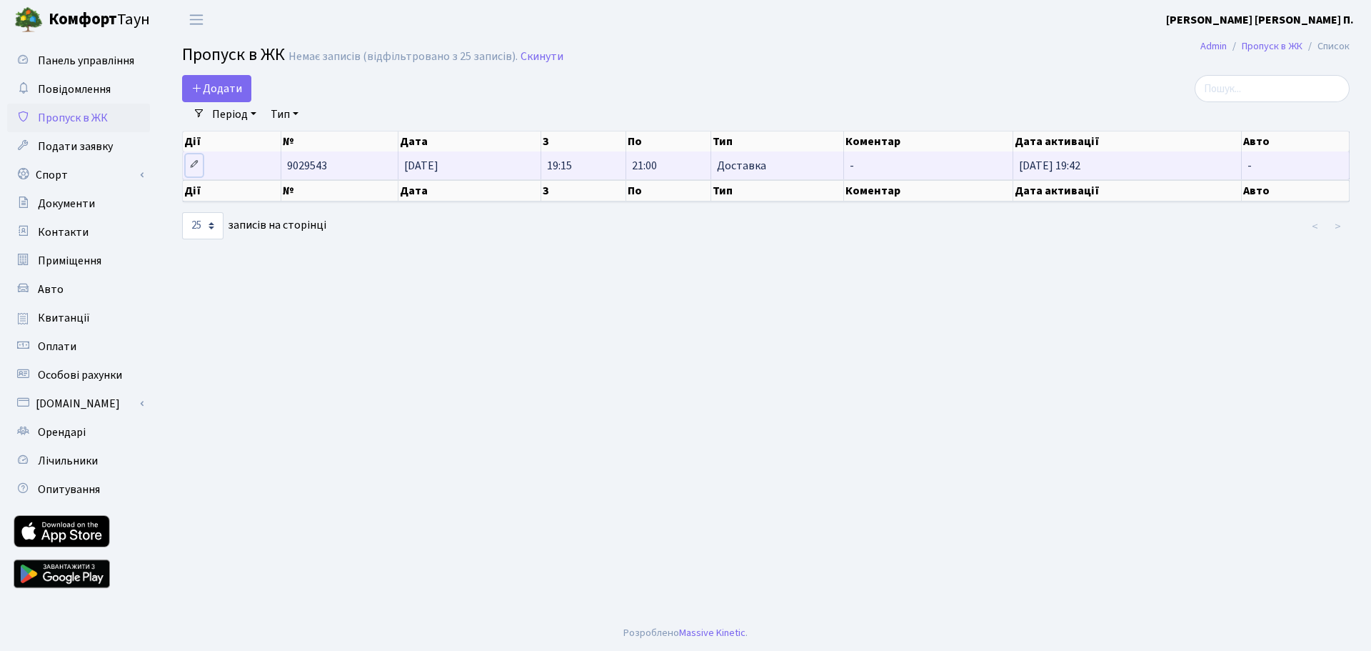
click at [189, 164] on icon at bounding box center [194, 164] width 10 height 10
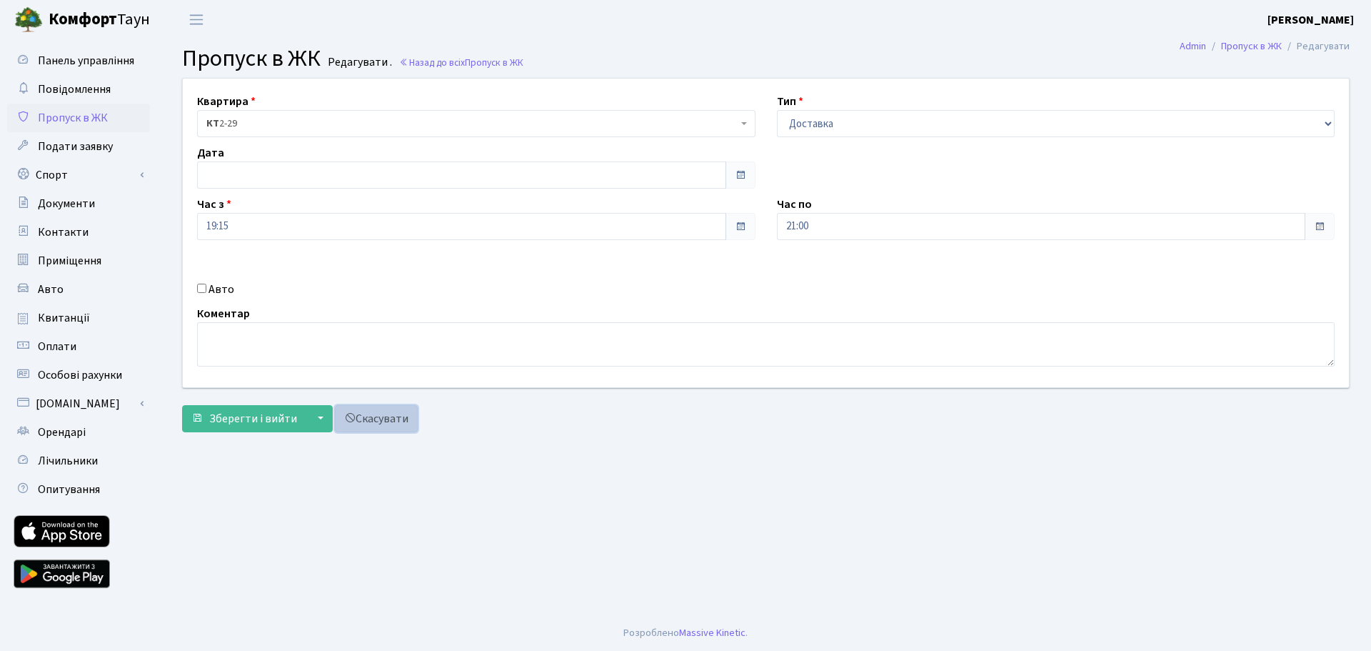
click at [381, 423] on link "Скасувати" at bounding box center [376, 418] width 83 height 27
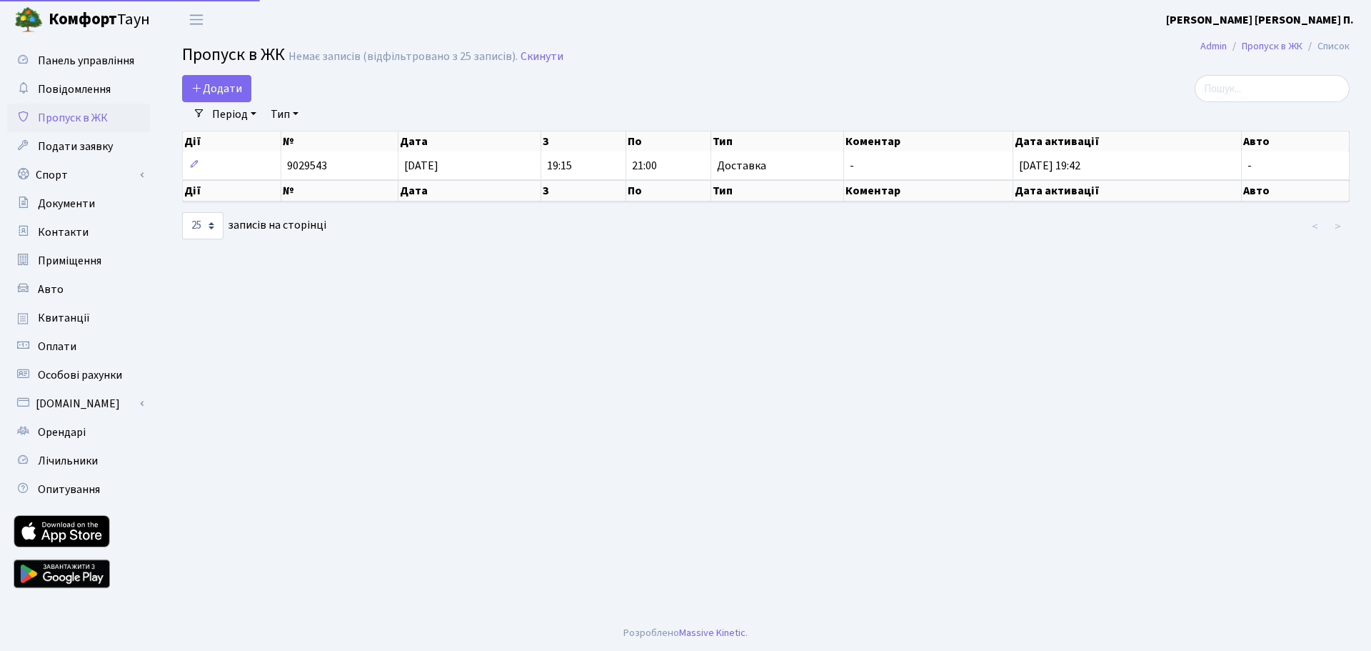
select select "25"
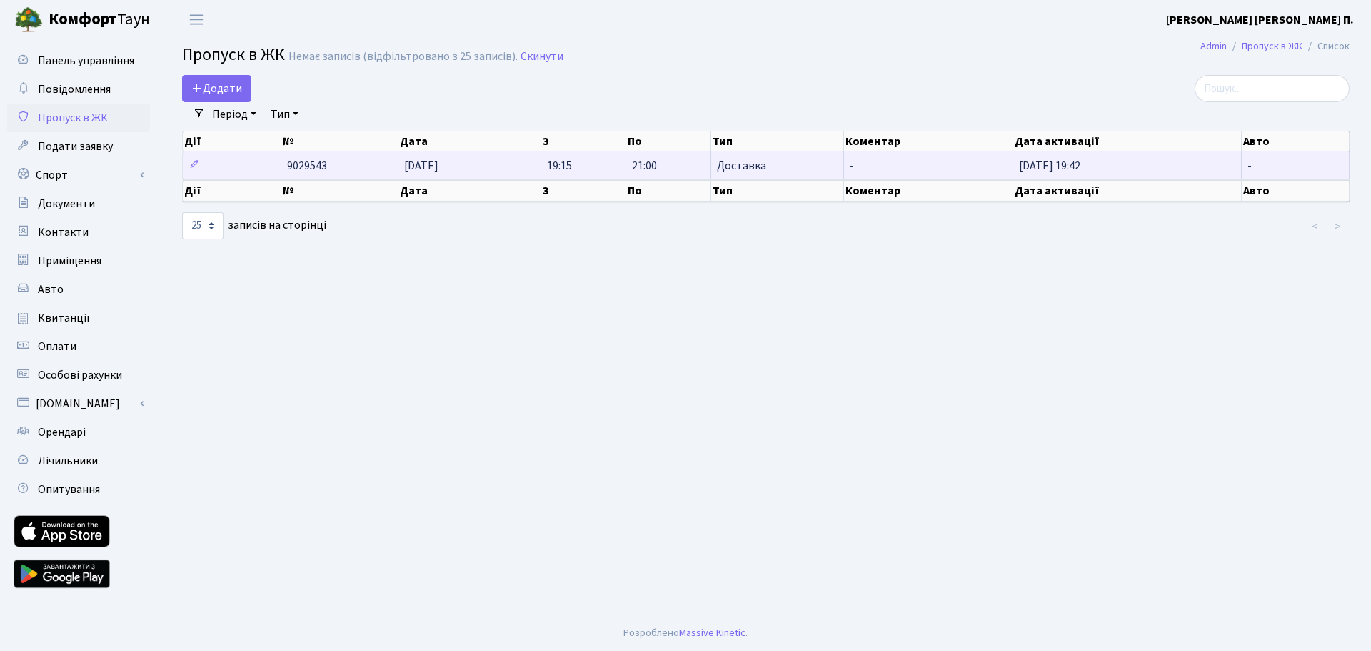
click at [311, 166] on span "9029543" at bounding box center [307, 166] width 40 height 16
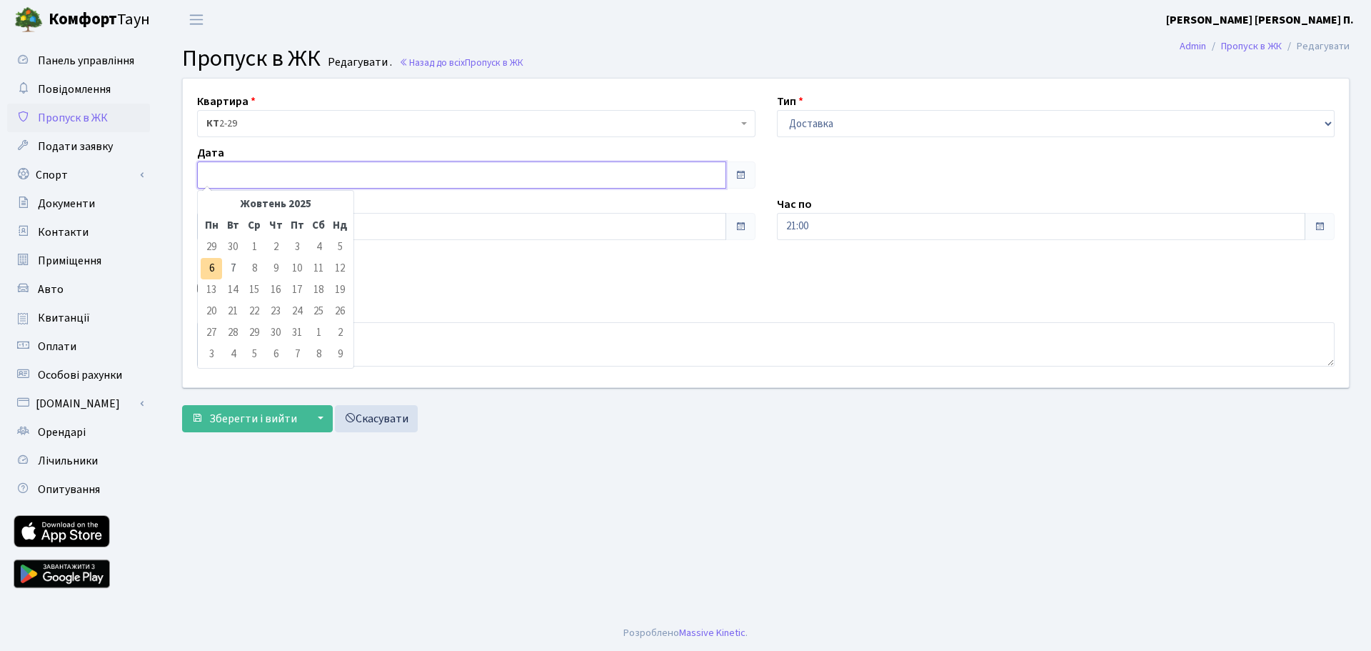
click at [249, 174] on input "text" at bounding box center [461, 174] width 529 height 27
click at [211, 265] on td "6" at bounding box center [211, 268] width 21 height 21
type input "[DATE]"
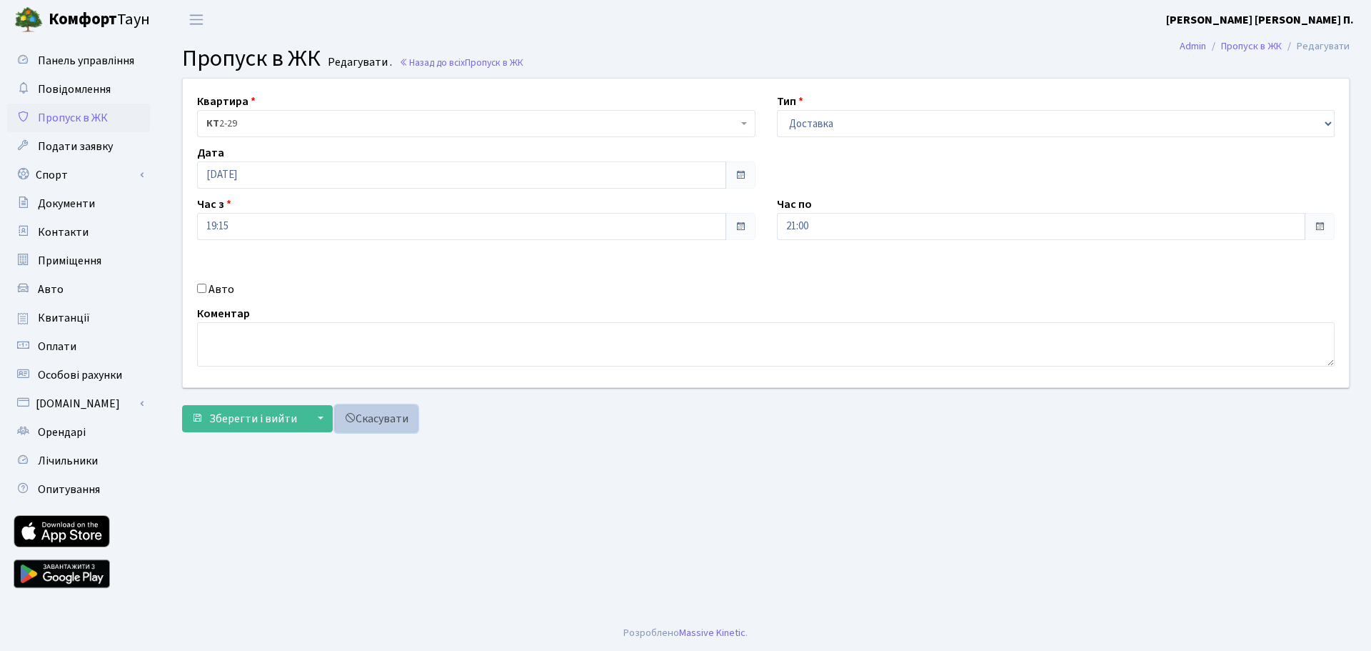
click at [381, 417] on link "Скасувати" at bounding box center [376, 418] width 83 height 27
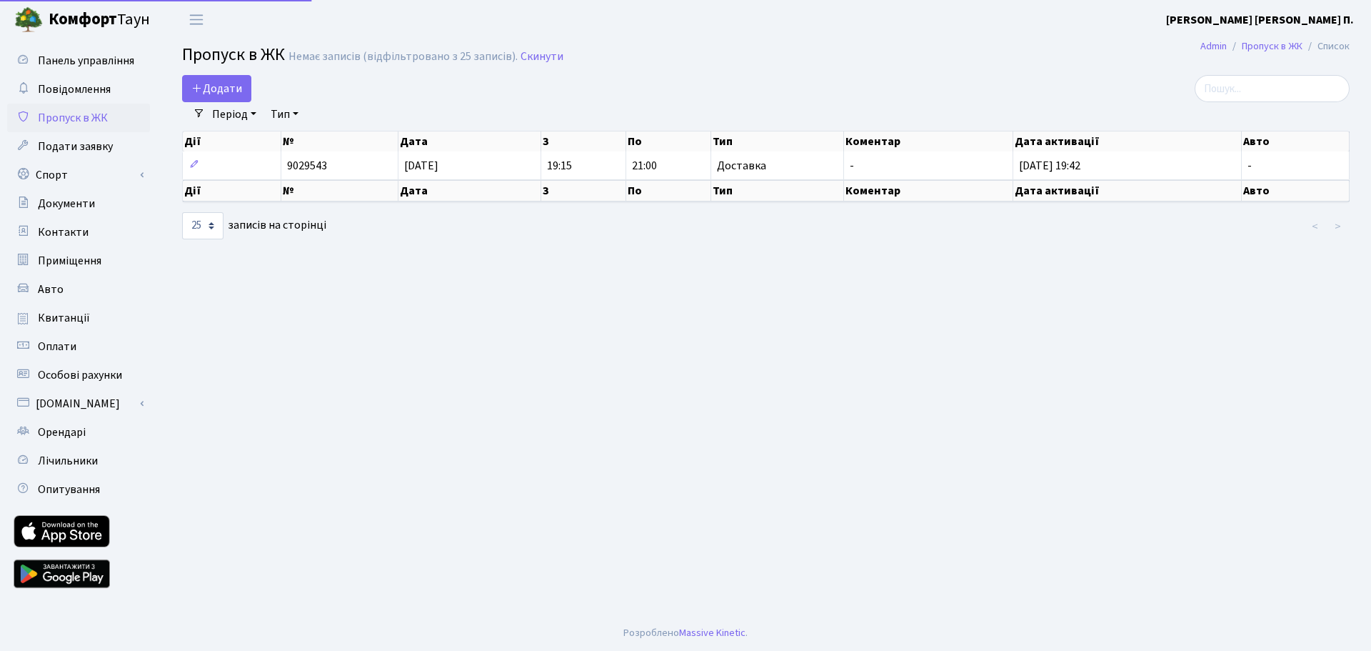
select select "25"
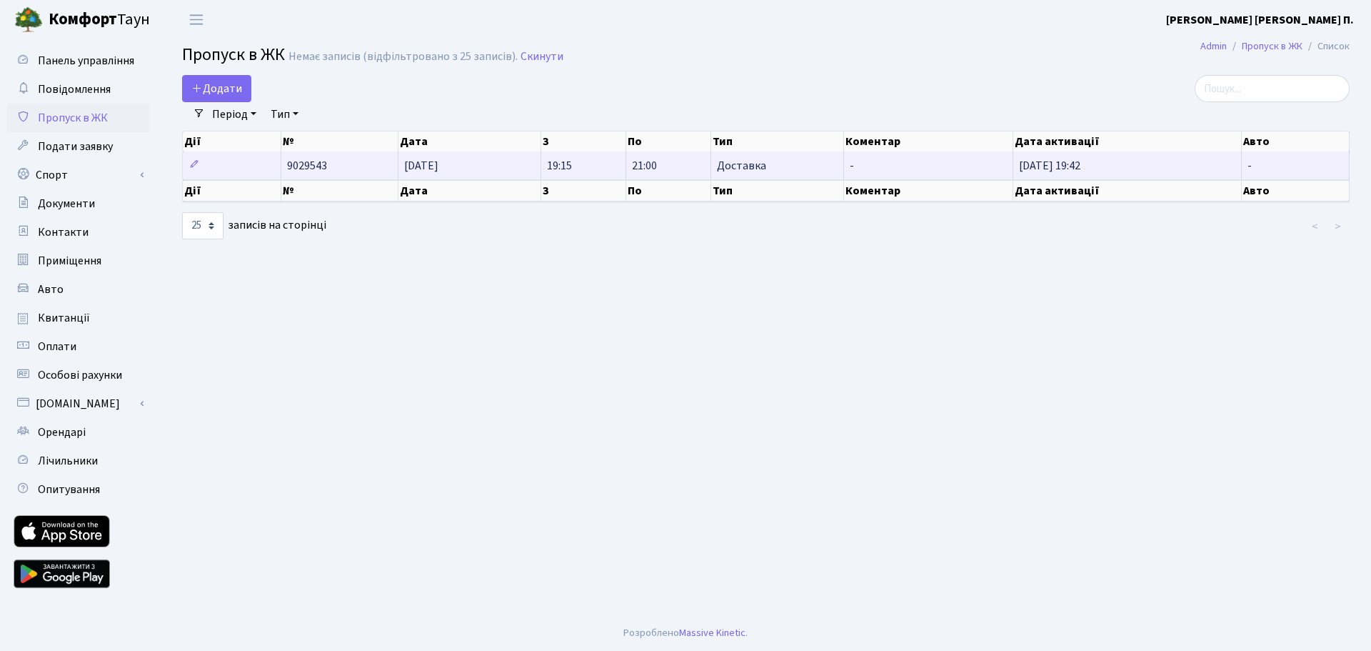
click at [328, 173] on td "9029543" at bounding box center [339, 165] width 117 height 28
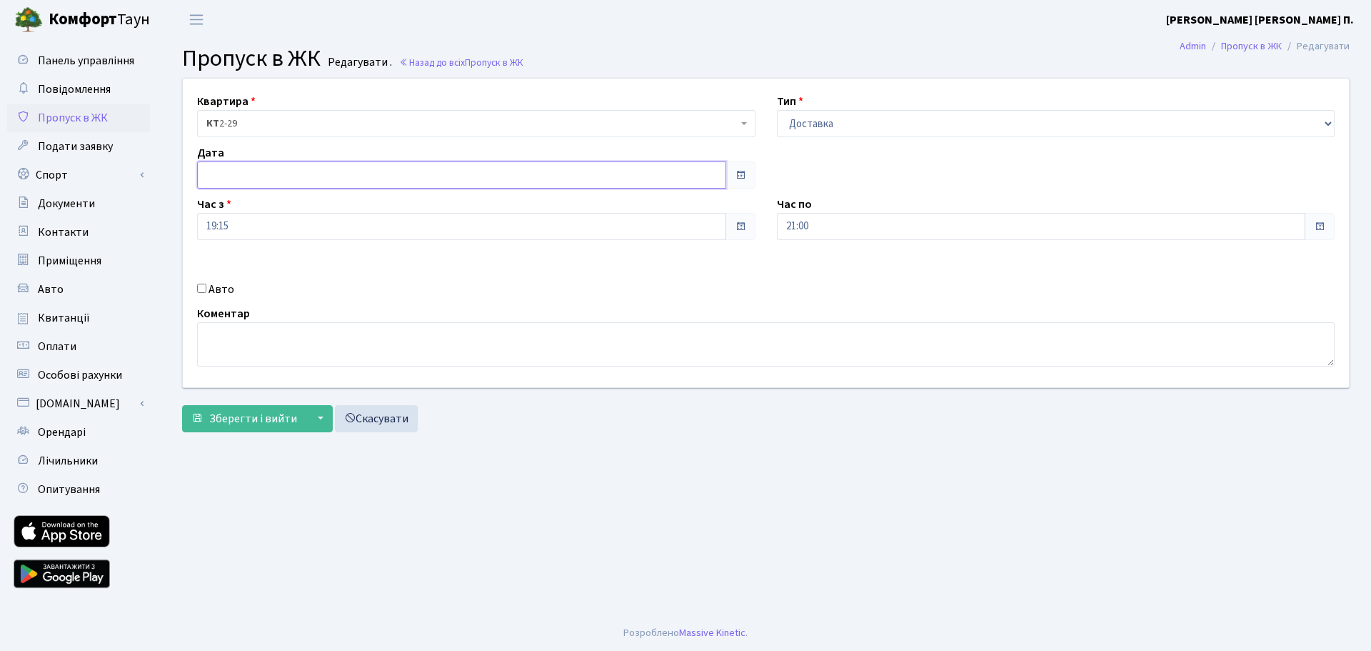
click at [294, 168] on input "text" at bounding box center [461, 174] width 529 height 27
click at [213, 271] on td "6" at bounding box center [211, 268] width 21 height 21
type input "06.10.2025"
click at [252, 427] on button "Зберегти і вийти" at bounding box center [244, 418] width 124 height 27
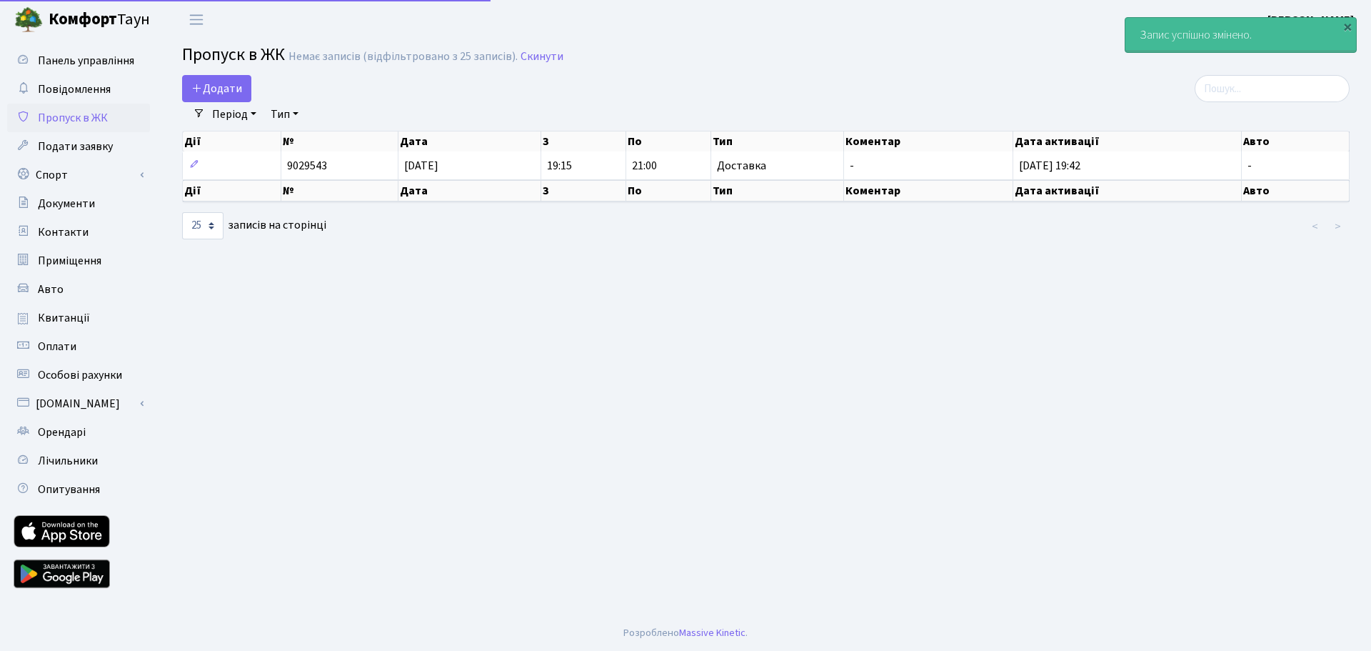
select select "25"
click at [761, 334] on main "Admin Пропуск в ЖК Список Пропуск в ЖК Немає записів (відфільтровано з 25 запис…" at bounding box center [766, 327] width 1210 height 576
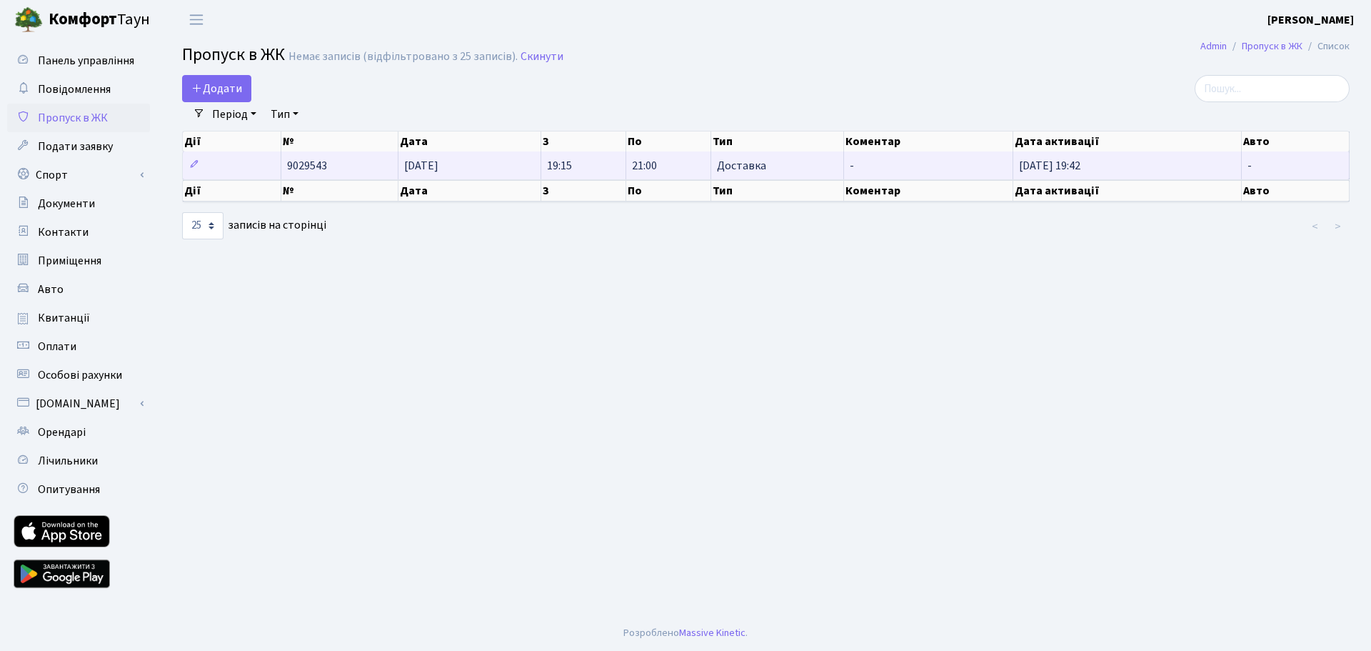
drag, startPoint x: 403, startPoint y: 165, endPoint x: 337, endPoint y: 170, distance: 65.9
click at [337, 170] on td "9029543" at bounding box center [339, 165] width 117 height 28
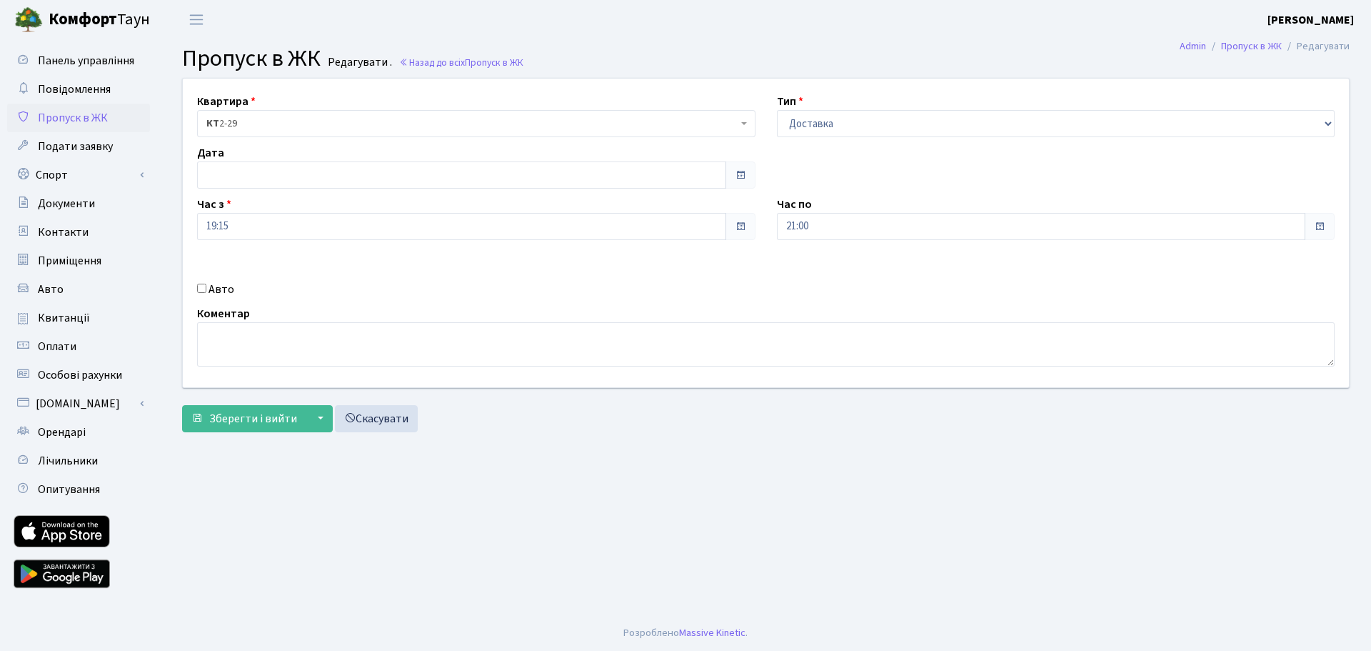
click at [647, 439] on main "Admin Пропуск в ЖК Редагувати Пропуск в ЖК Редагувати . Назад до всіх Пропуск в…" at bounding box center [766, 327] width 1210 height 576
click at [370, 415] on link "Скасувати" at bounding box center [376, 418] width 83 height 27
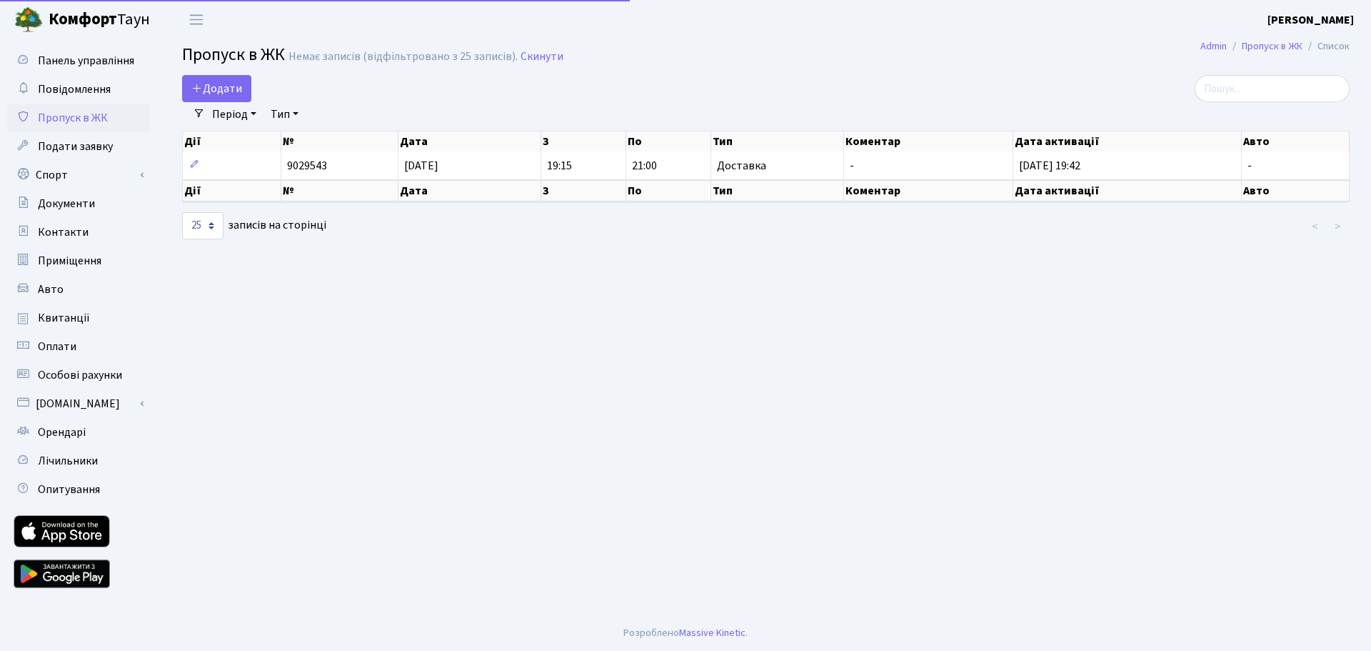
select select "25"
click at [397, 292] on main "Admin Пропуск в ЖК Список Пропуск в ЖК Немає записів (відфільтровано з 25 запис…" at bounding box center [766, 327] width 1210 height 576
click at [52, 293] on span "Авто" at bounding box center [51, 289] width 26 height 16
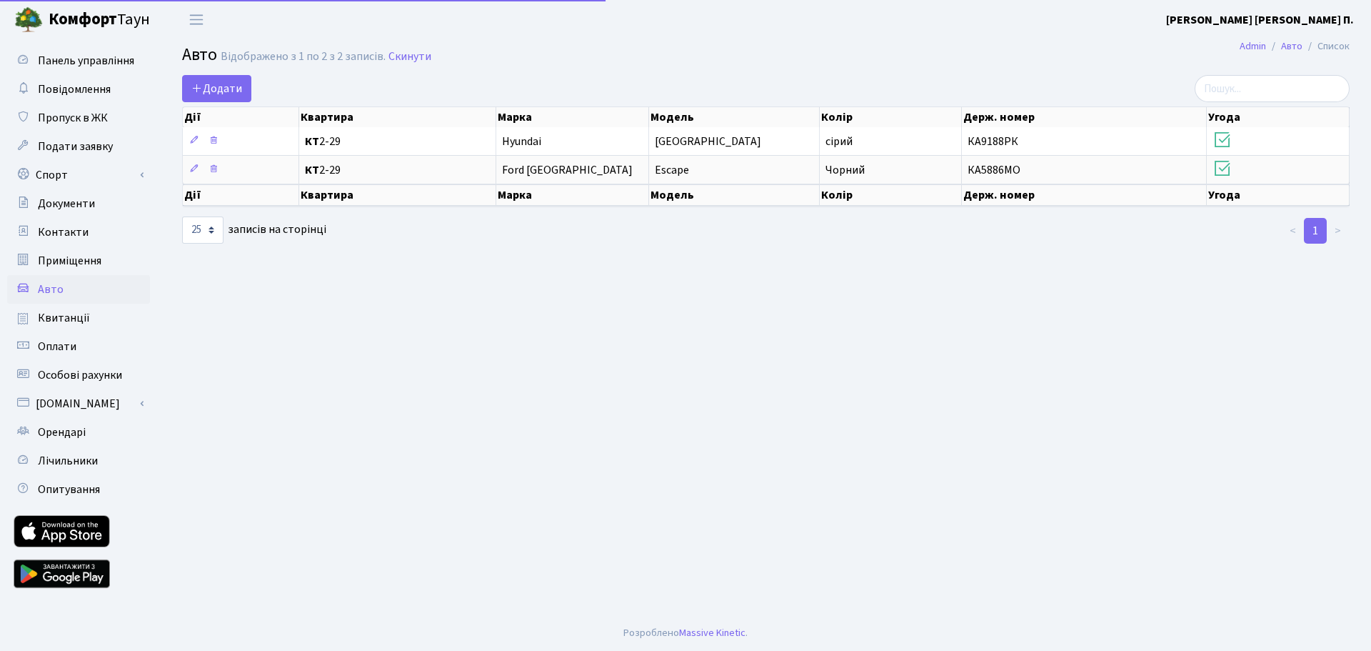
select select "25"
